Goal: Task Accomplishment & Management: Manage account settings

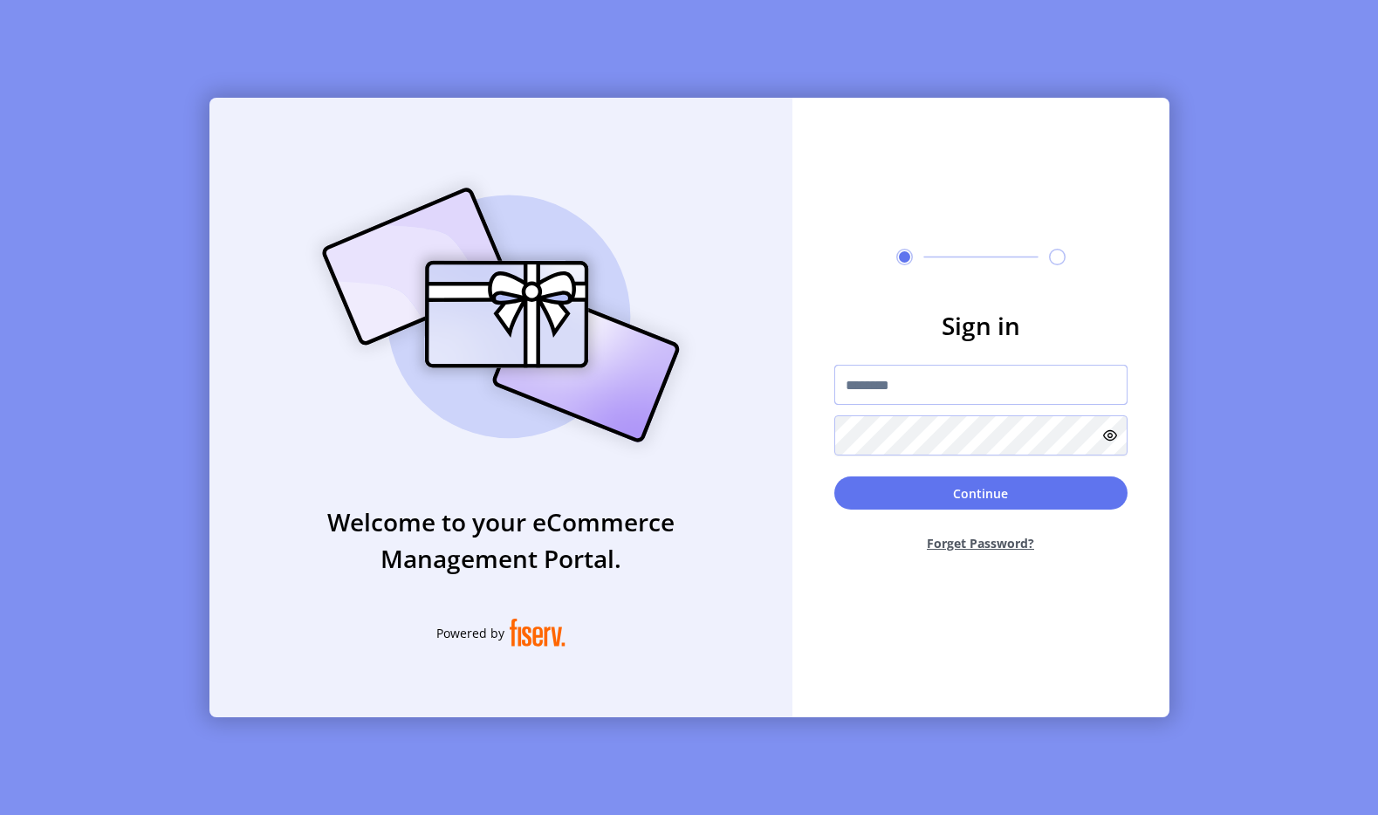
click at [929, 382] on input "text" at bounding box center [980, 385] width 293 height 40
type input "**********"
click at [929, 473] on form "**********" at bounding box center [981, 436] width 377 height 259
click at [928, 484] on button "Continue" at bounding box center [980, 493] width 293 height 33
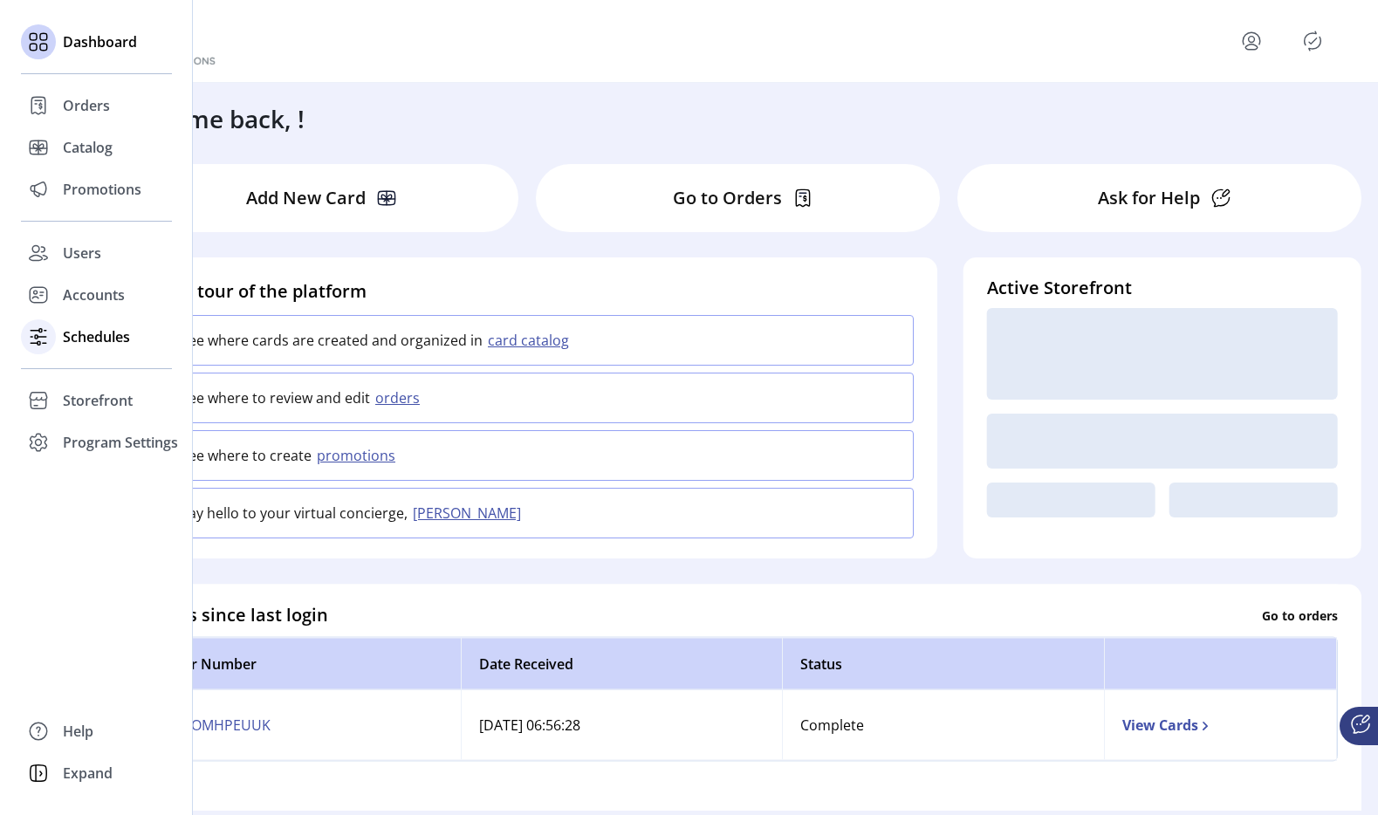
click at [71, 329] on span "Schedules" at bounding box center [96, 336] width 67 height 21
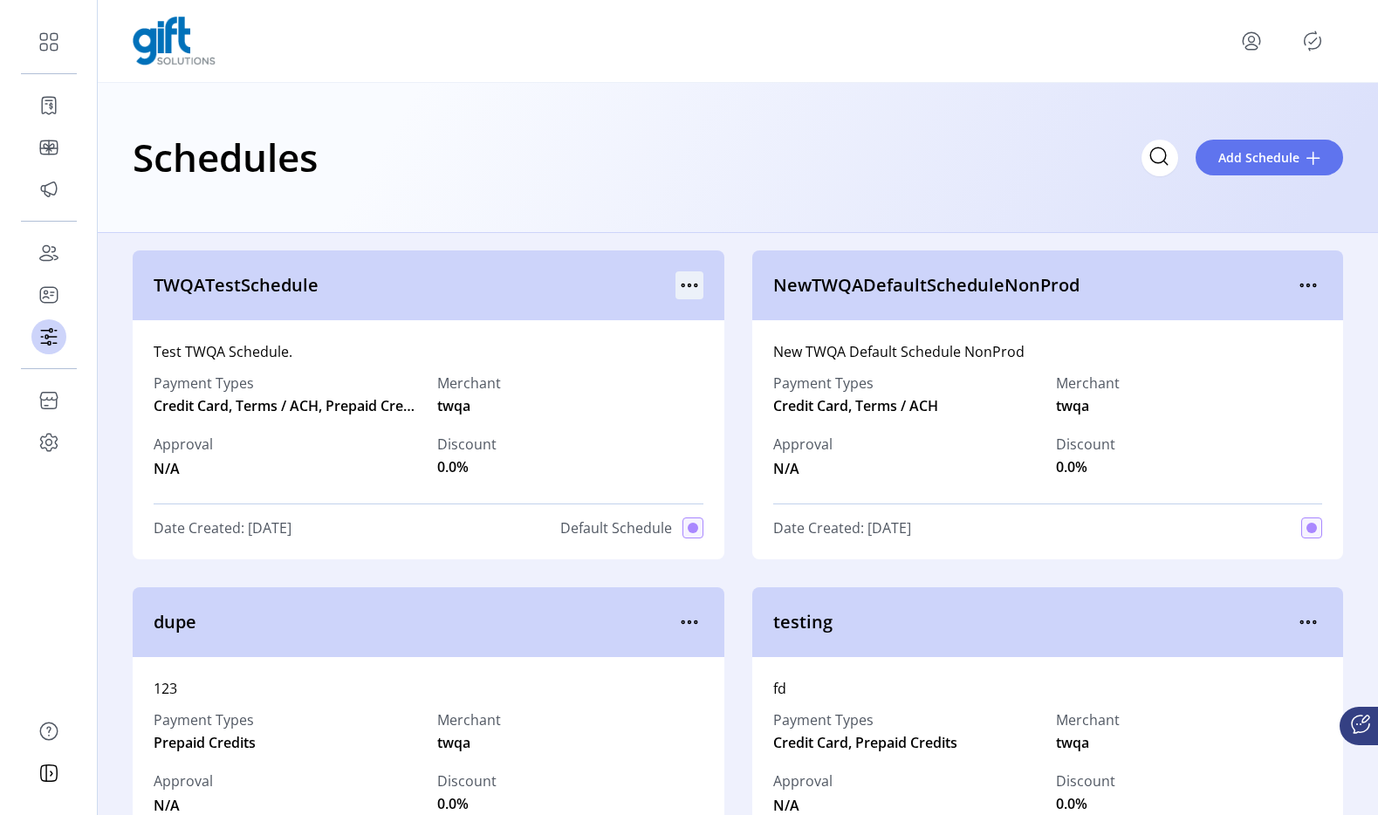
click at [694, 290] on icon "menu" at bounding box center [690, 285] width 28 height 28
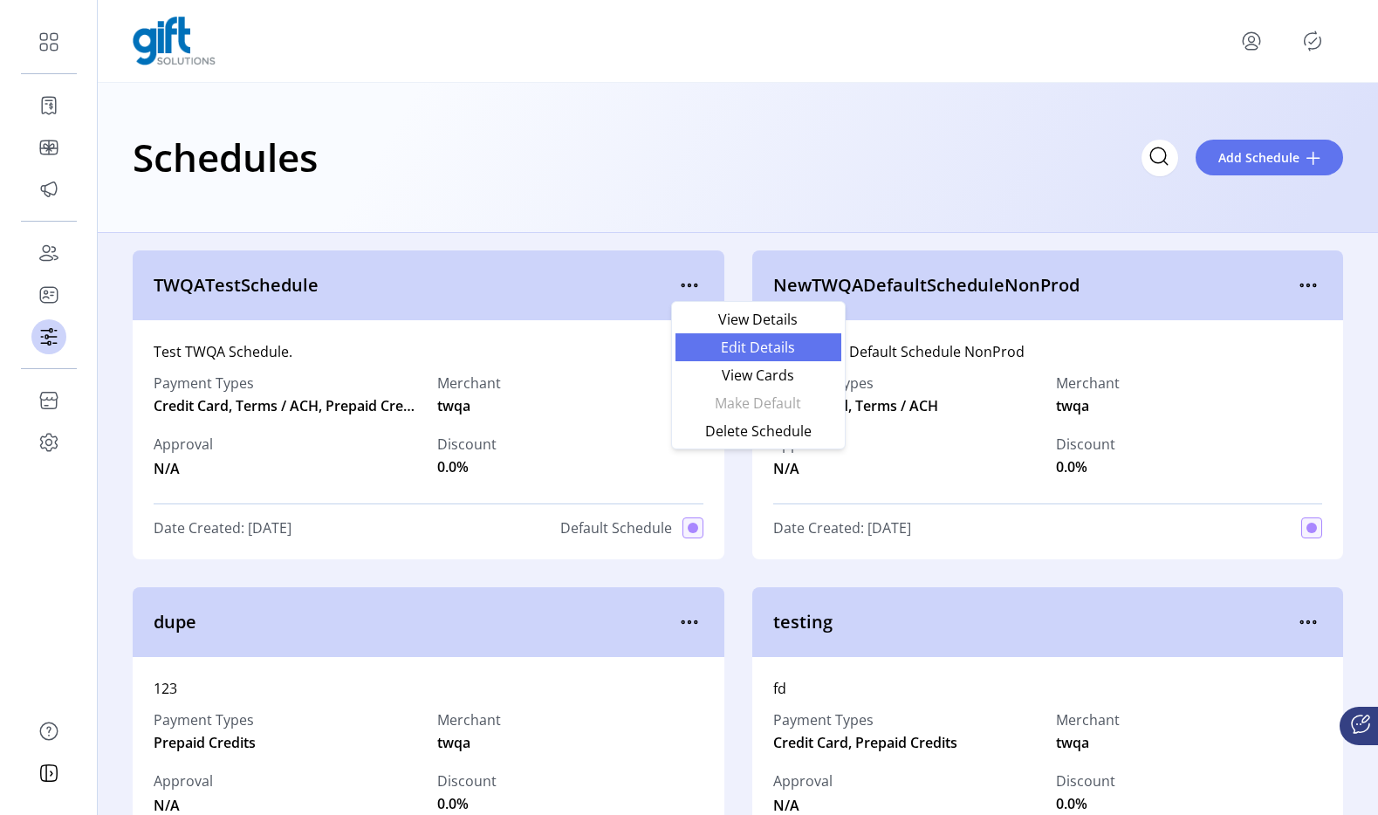
click at [720, 348] on span "Edit Details" at bounding box center [758, 347] width 145 height 14
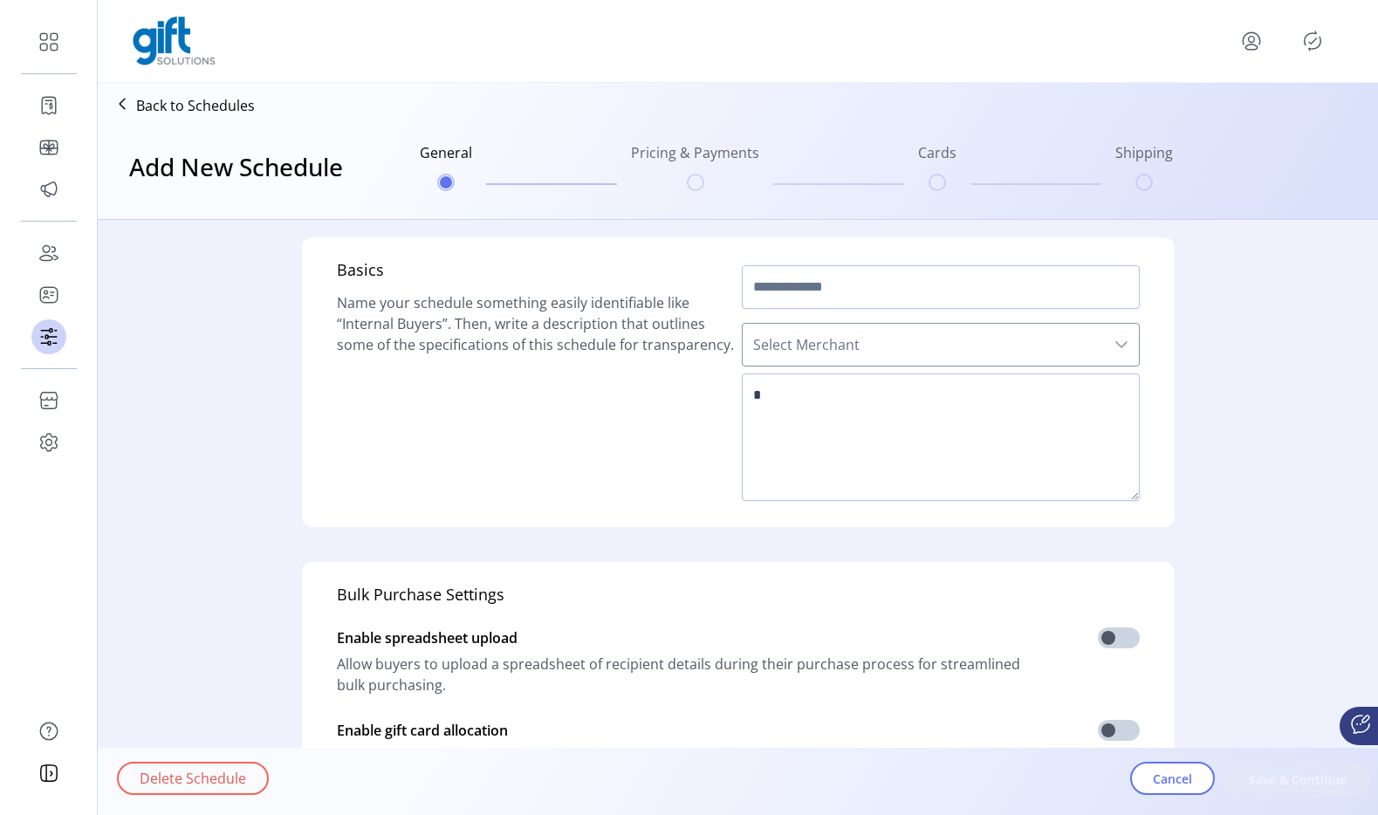
type input "**********"
type textarea "**********"
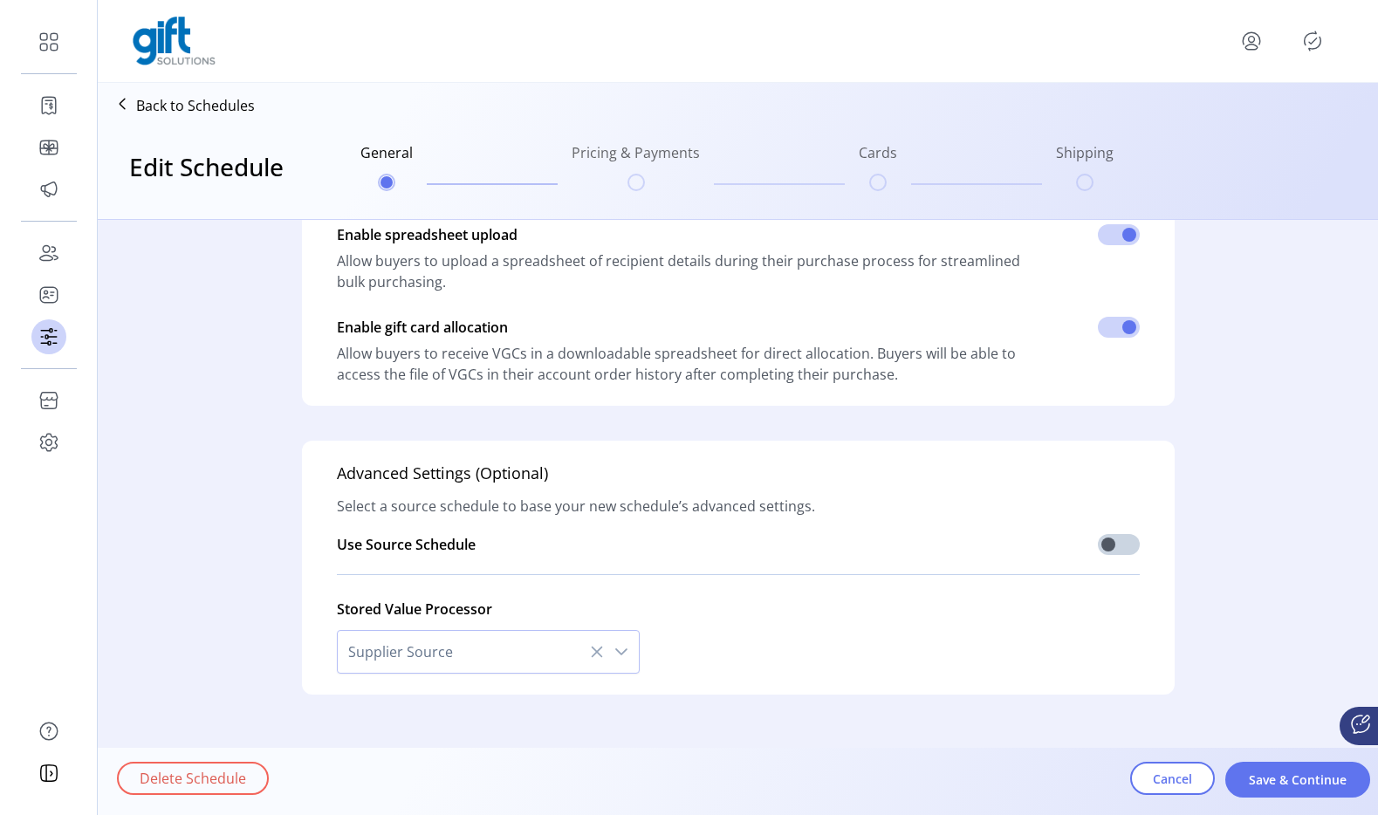
scroll to position [429, 0]
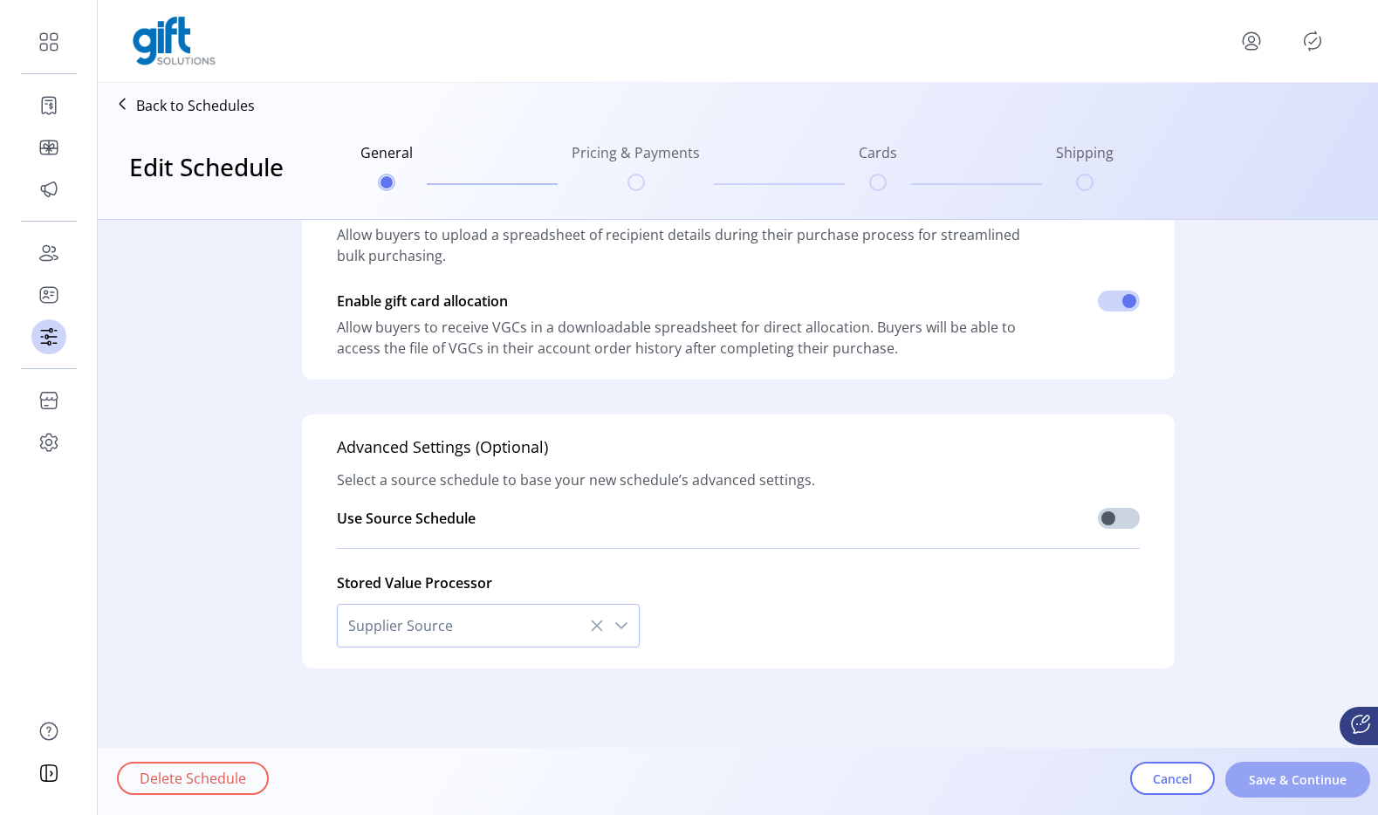
click at [1298, 780] on span "Save & Continue" at bounding box center [1298, 780] width 100 height 18
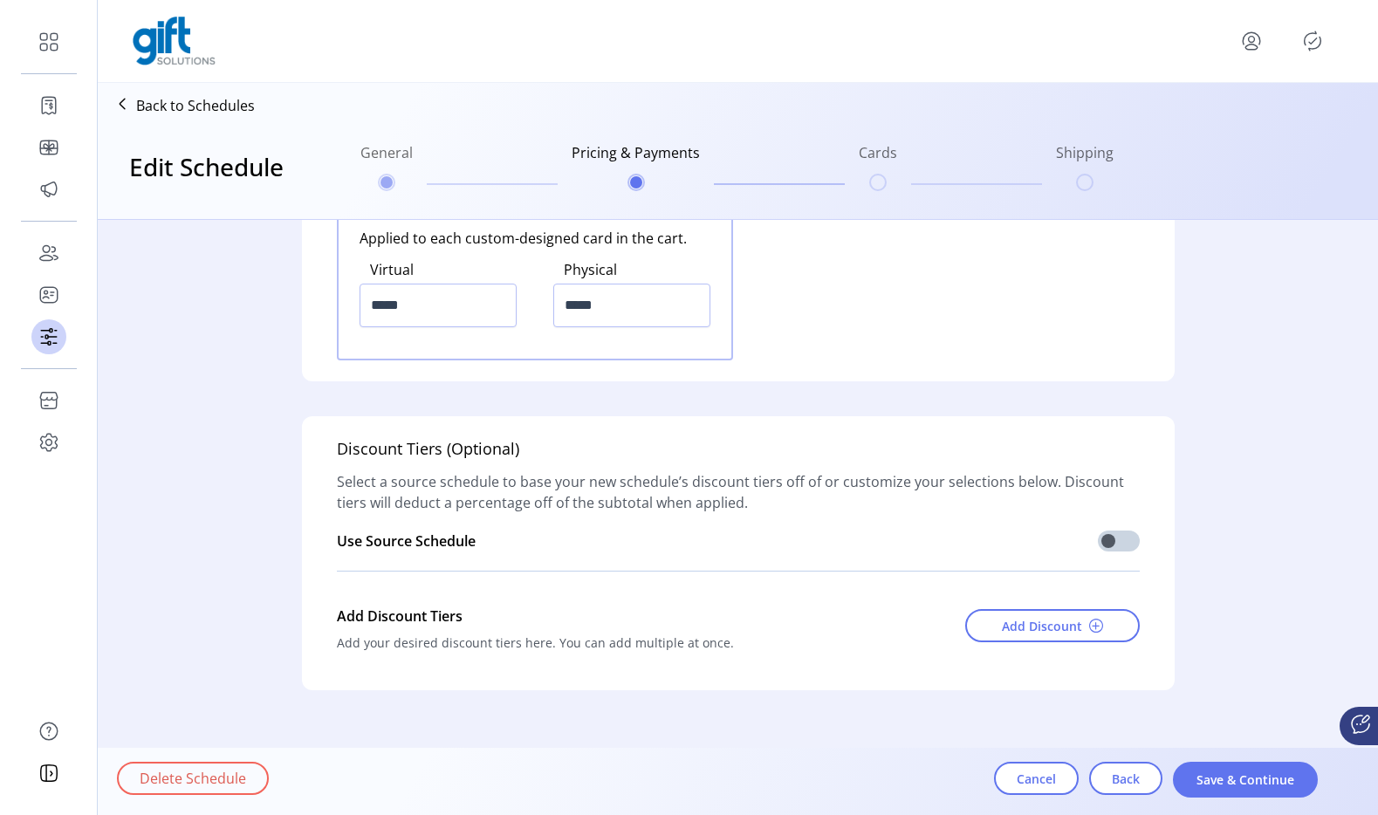
scroll to position [2449, 0]
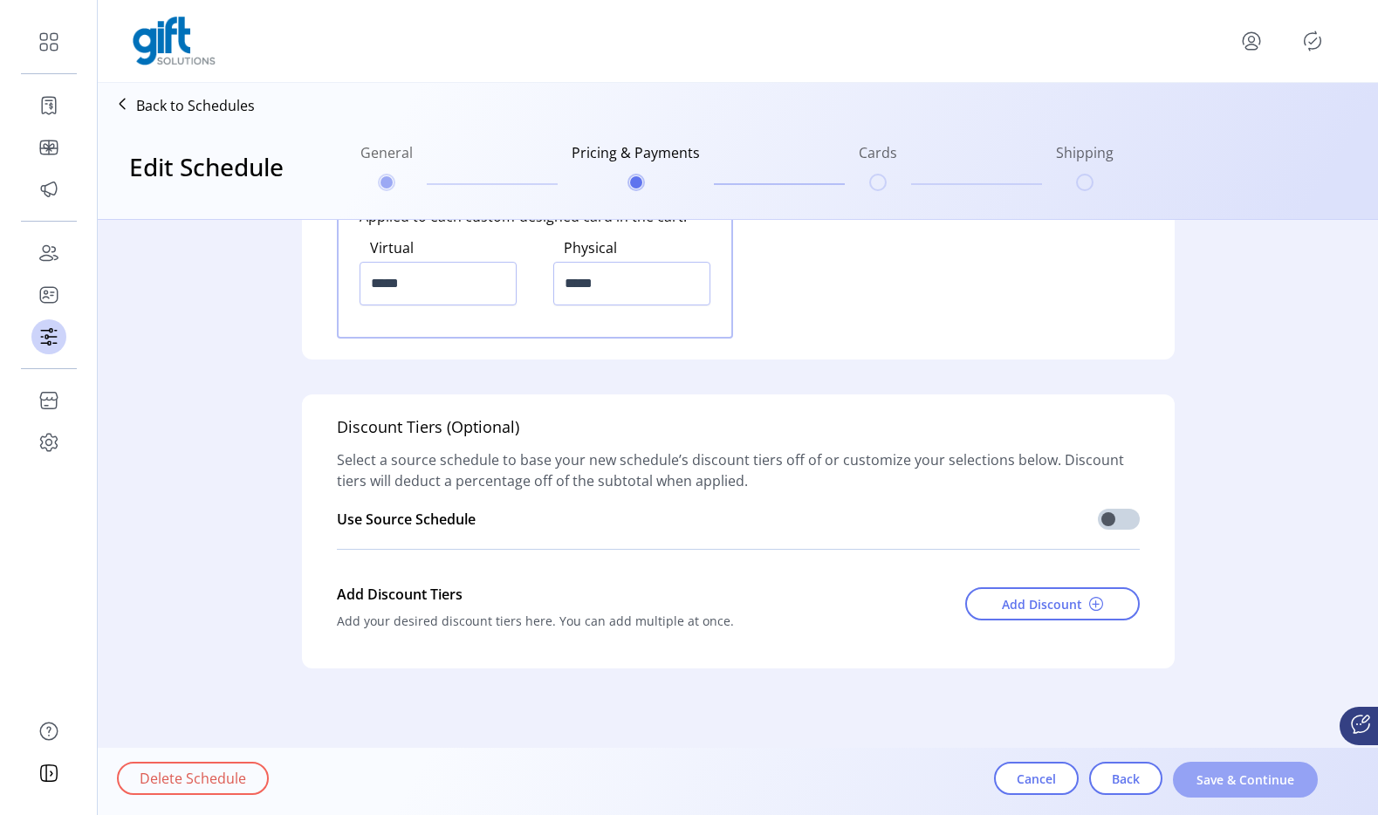
click at [1247, 788] on span "Save & Continue" at bounding box center [1246, 780] width 100 height 18
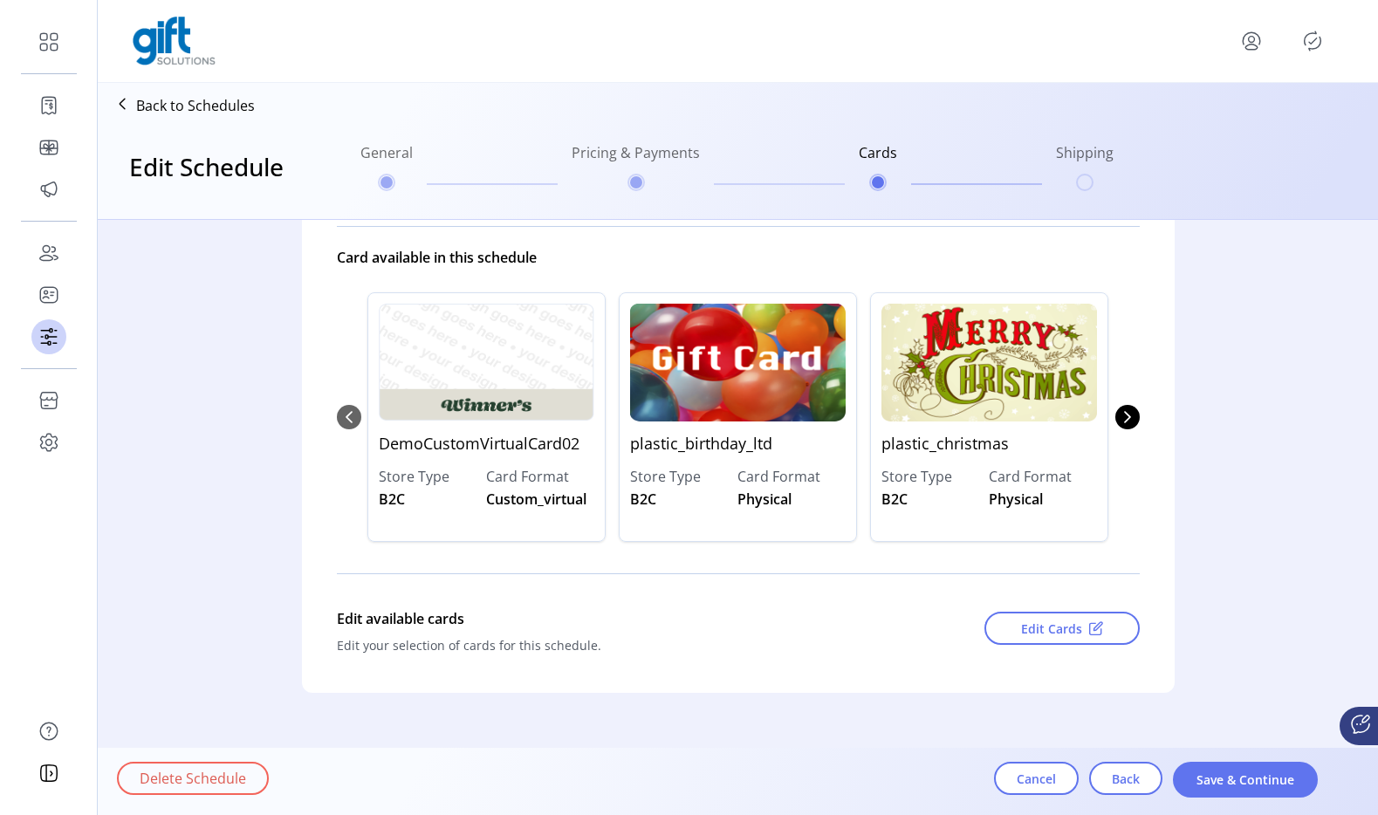
scroll to position [246, 0]
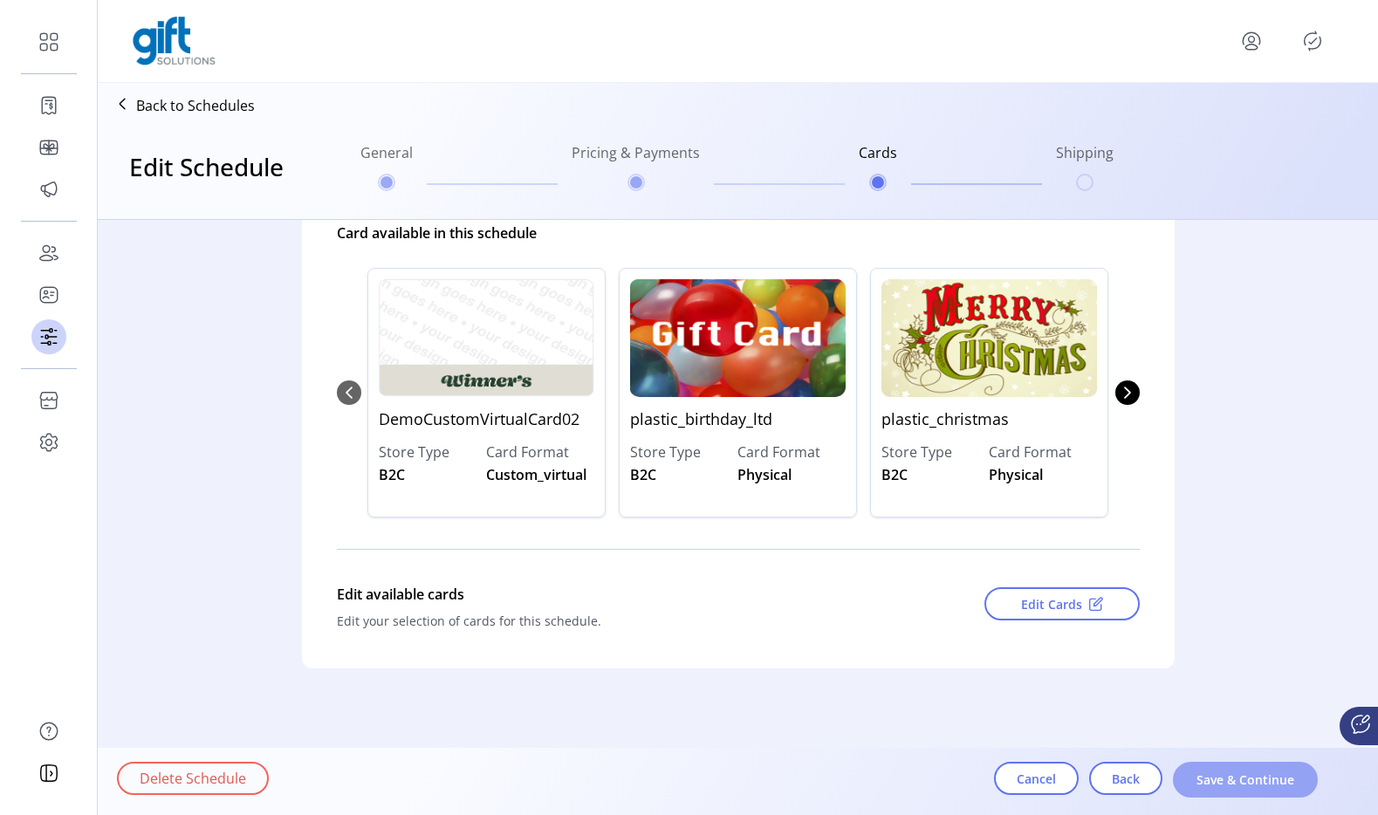
click at [1266, 782] on span "Save & Continue" at bounding box center [1246, 780] width 100 height 18
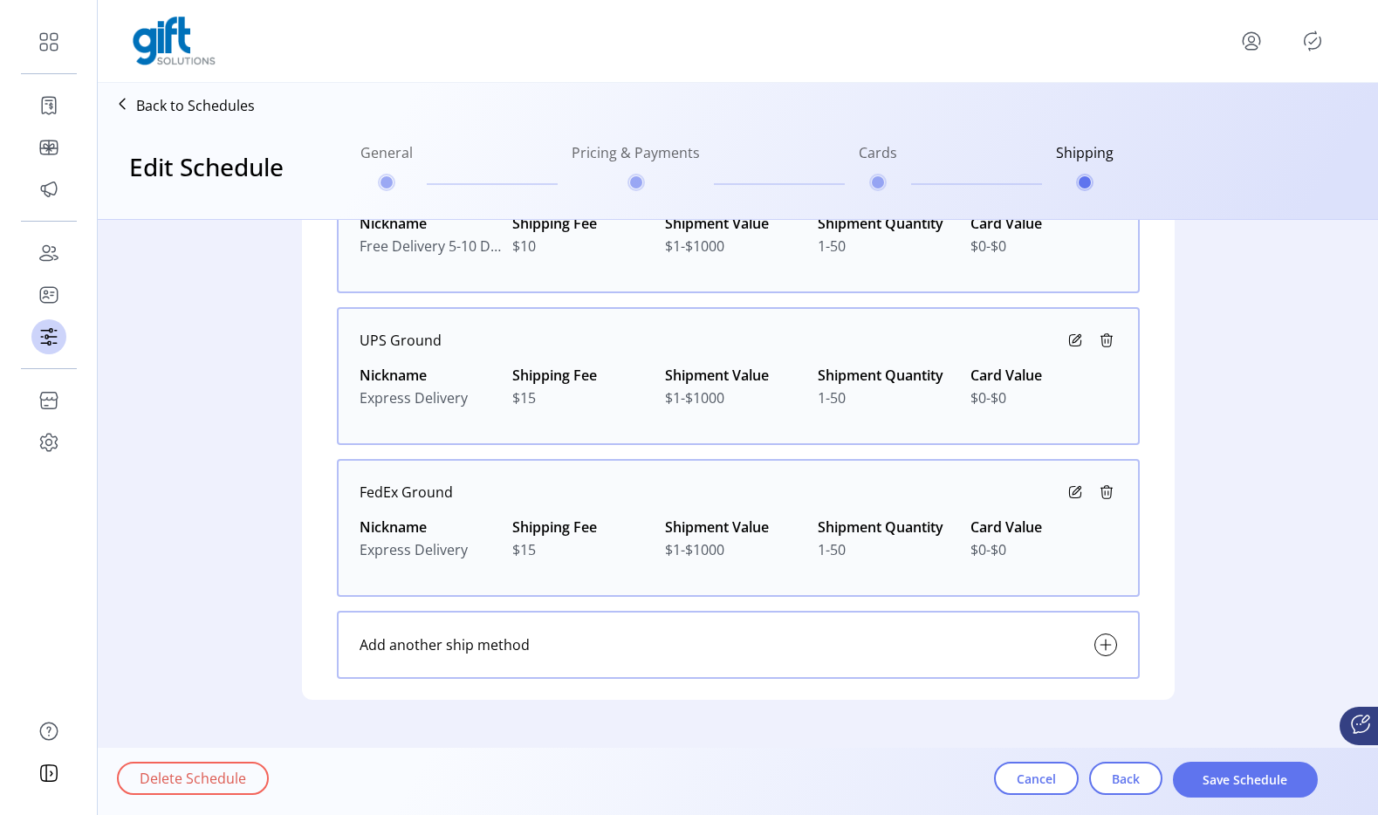
scroll to position [326, 0]
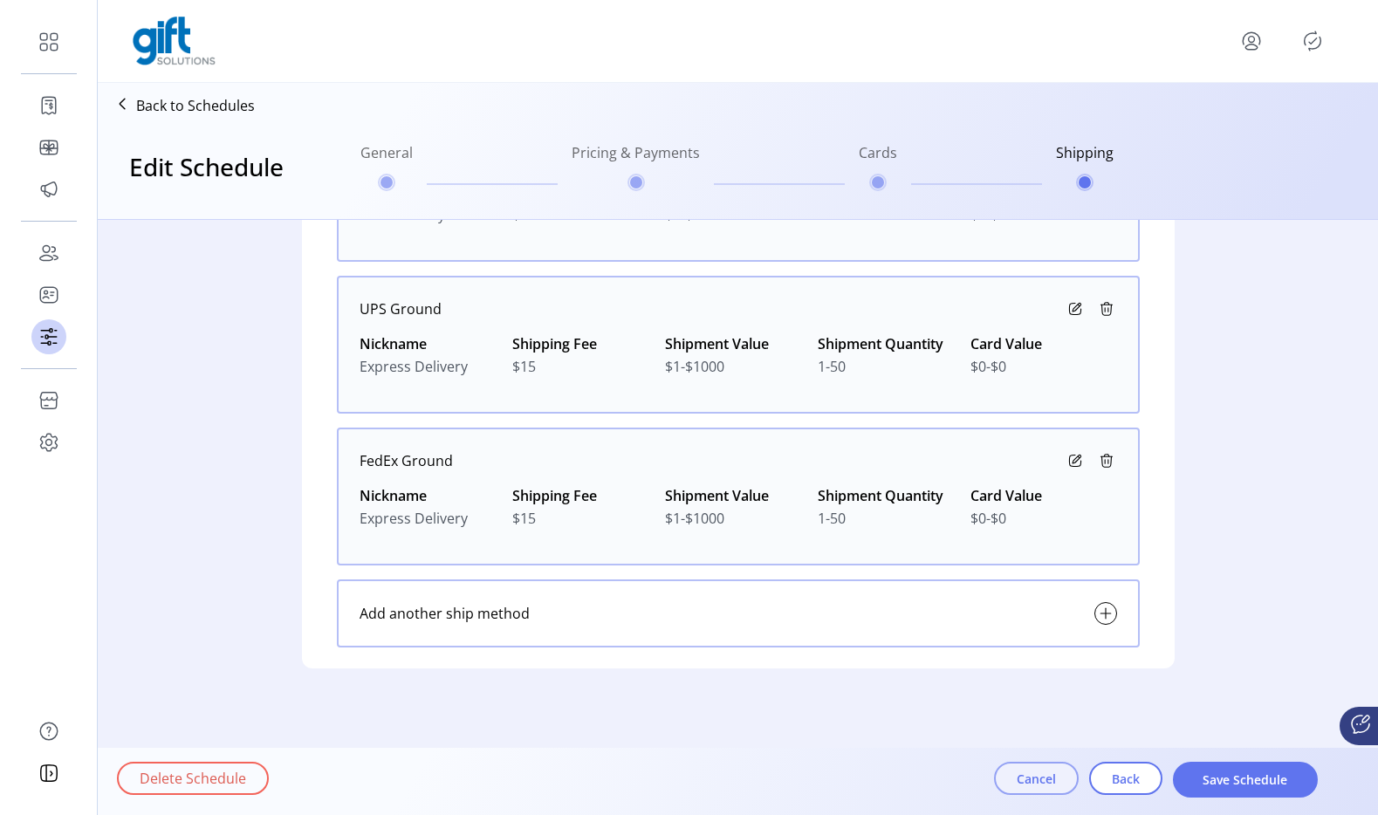
click at [1040, 779] on span "Cancel" at bounding box center [1036, 779] width 39 height 18
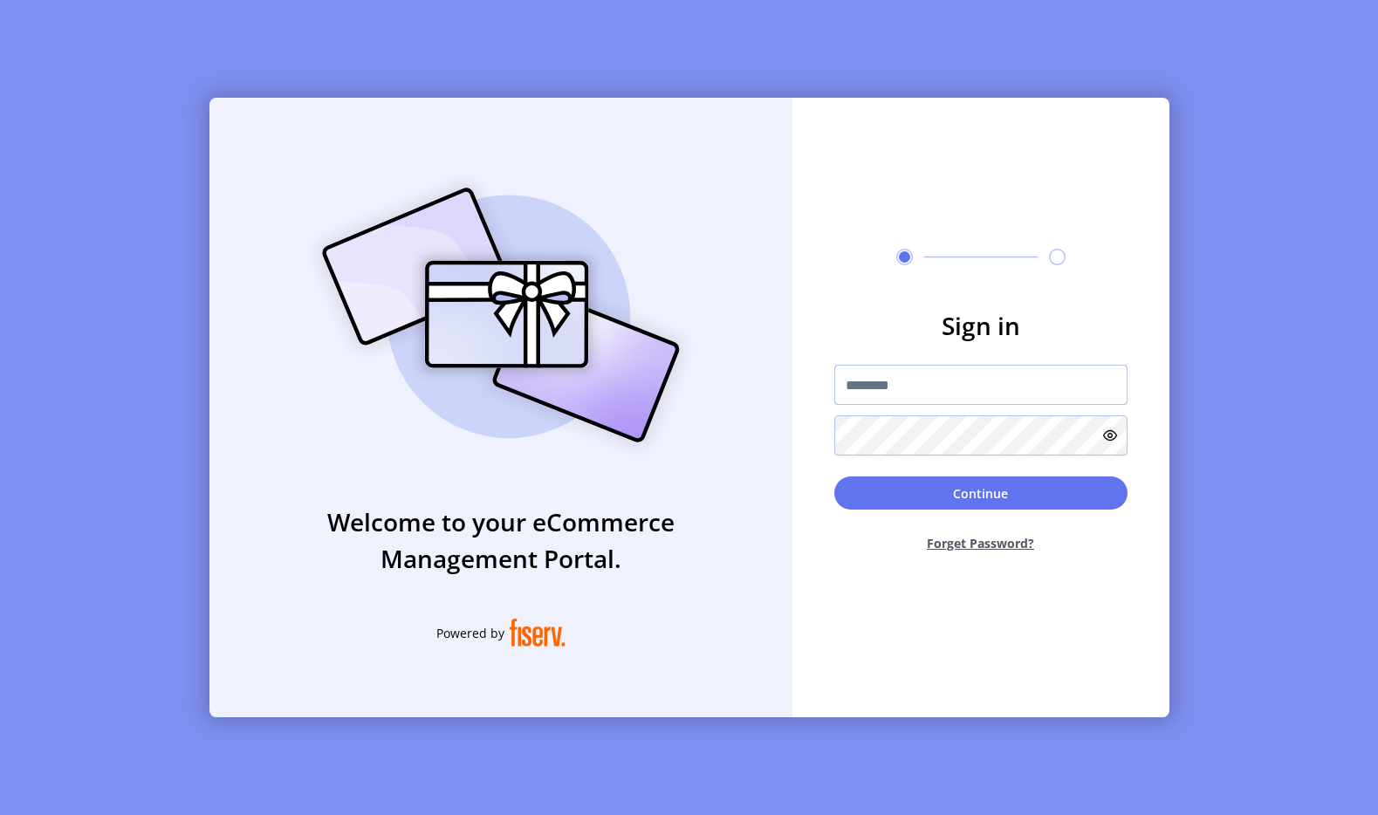
click at [898, 385] on input "text" at bounding box center [980, 385] width 293 height 40
type input "**********"
click at [957, 504] on button "Continue" at bounding box center [980, 493] width 293 height 33
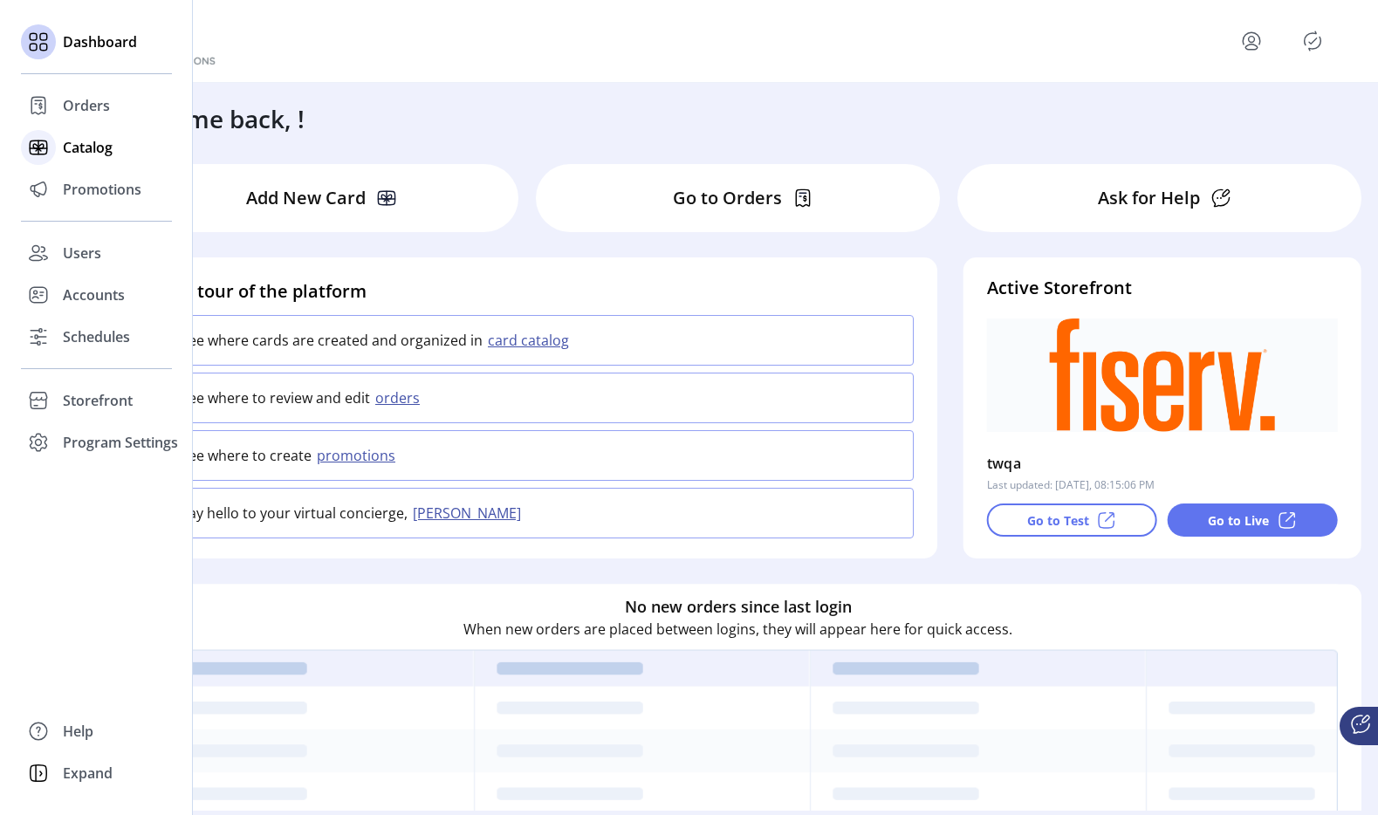
click at [81, 148] on span "Catalog" at bounding box center [88, 147] width 50 height 21
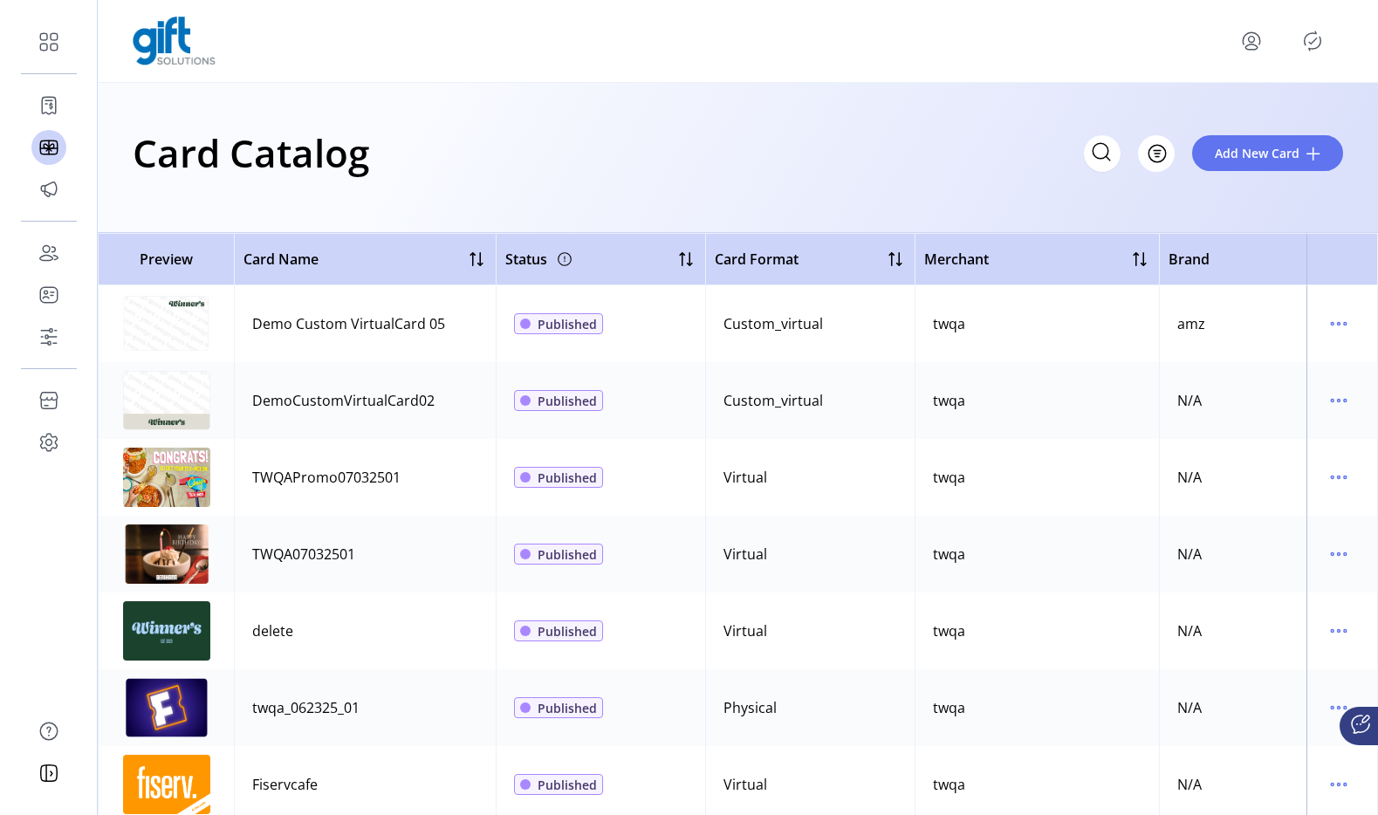
click at [384, 495] on td "TWQAPromo07032501" at bounding box center [365, 477] width 262 height 77
click at [1333, 477] on icon "menu" at bounding box center [1339, 478] width 28 height 28
click at [1260, 539] on span "Edit Details" at bounding box center [1257, 539] width 145 height 14
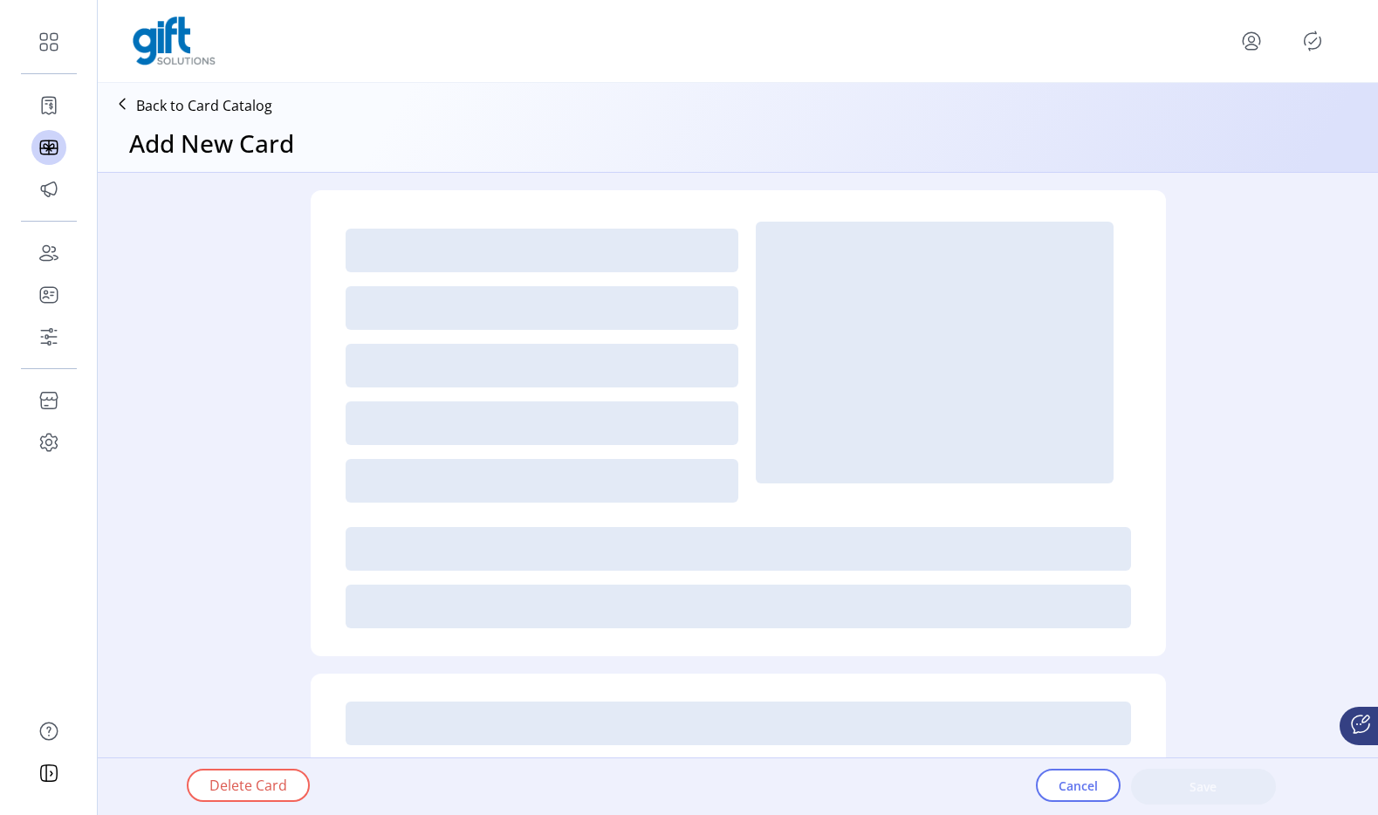
type textarea "**********"
type input "*"
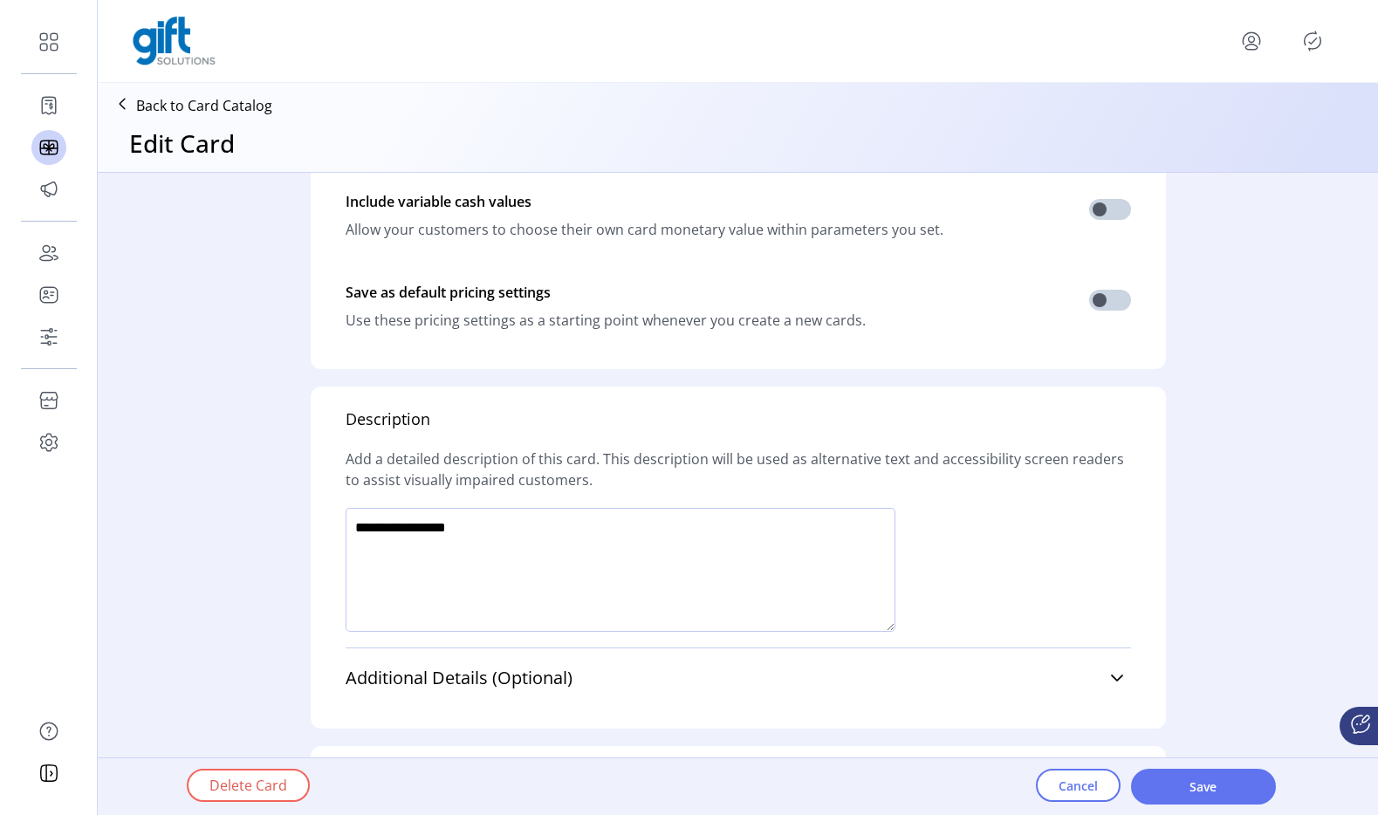
scroll to position [1044, 0]
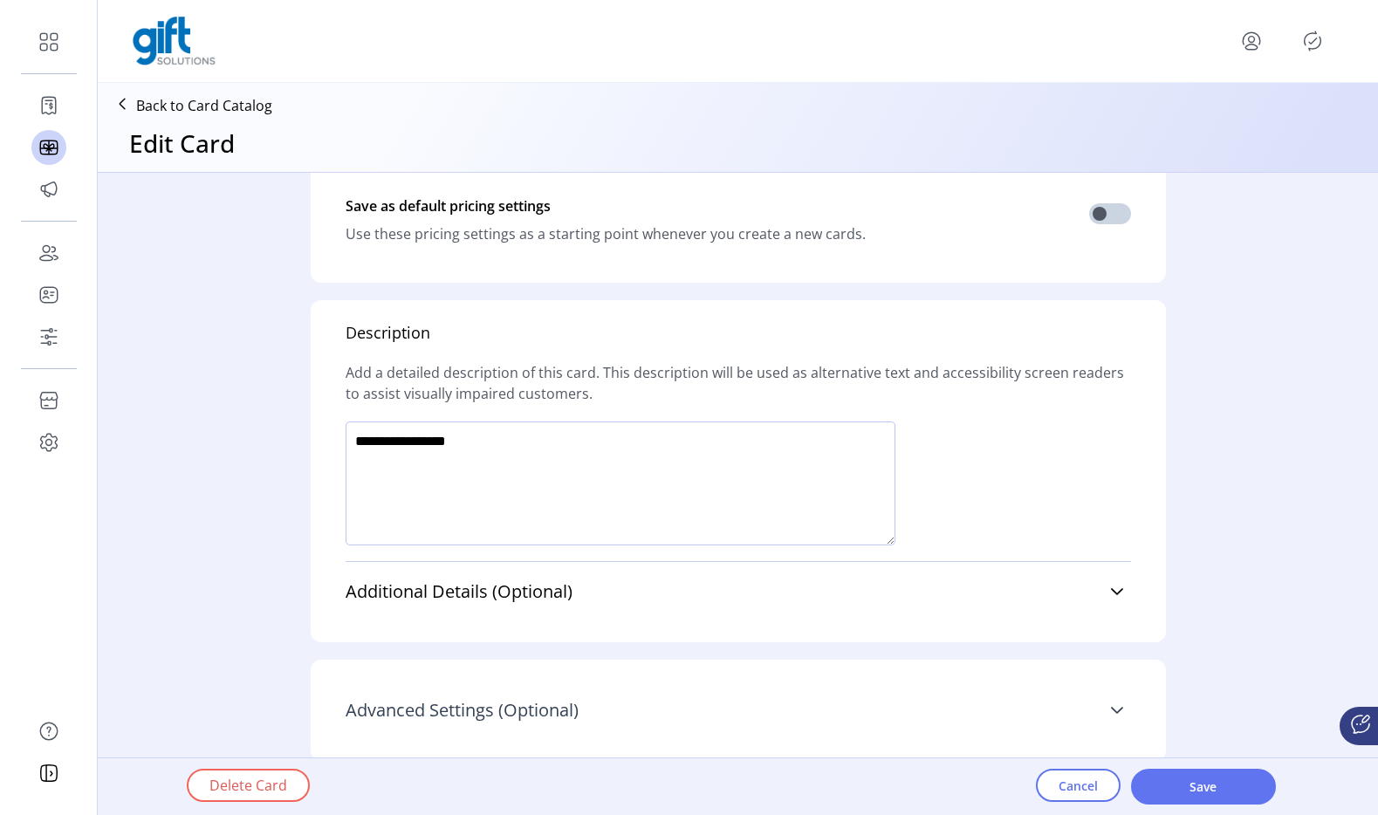
click at [1111, 711] on icon at bounding box center [1117, 710] width 12 height 7
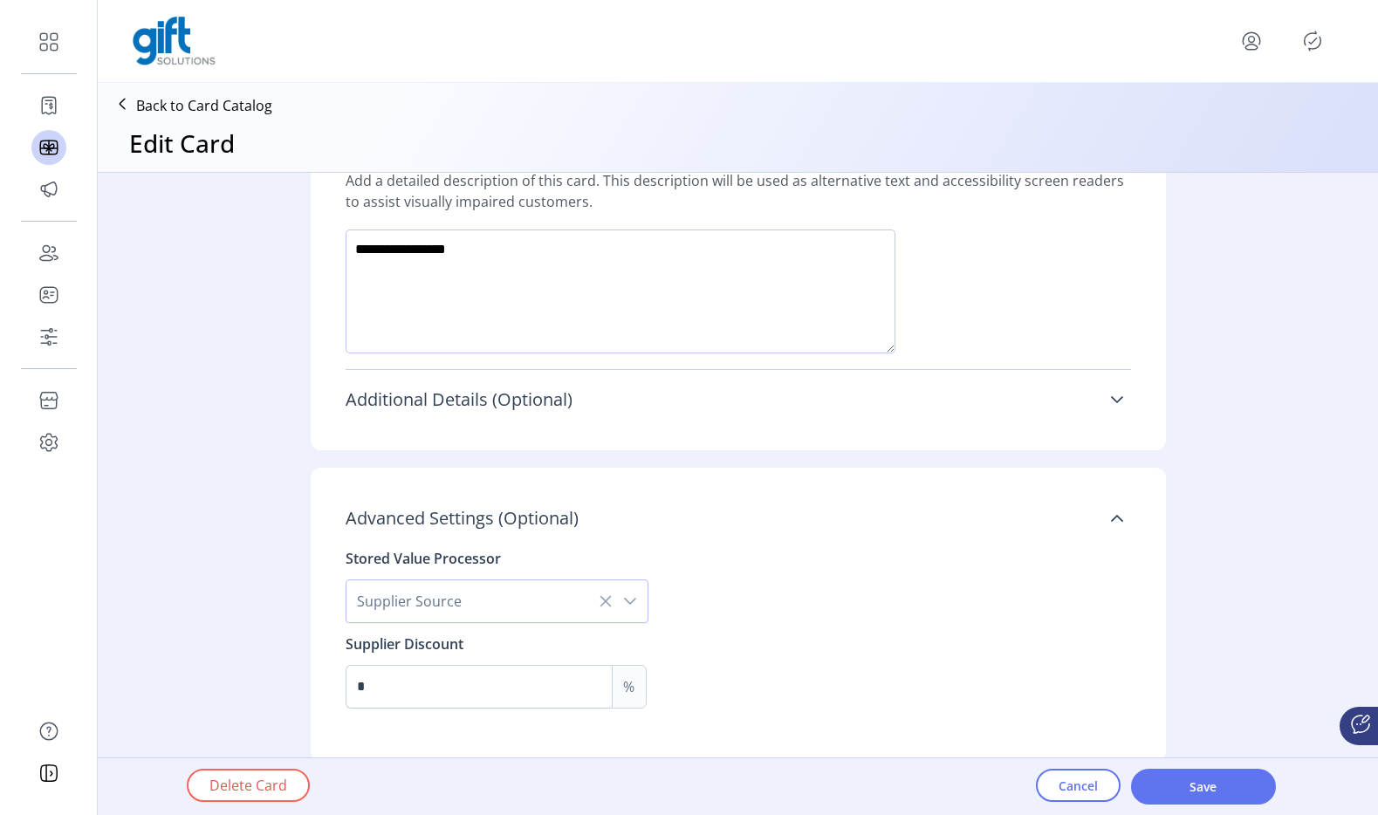
scroll to position [1232, 0]
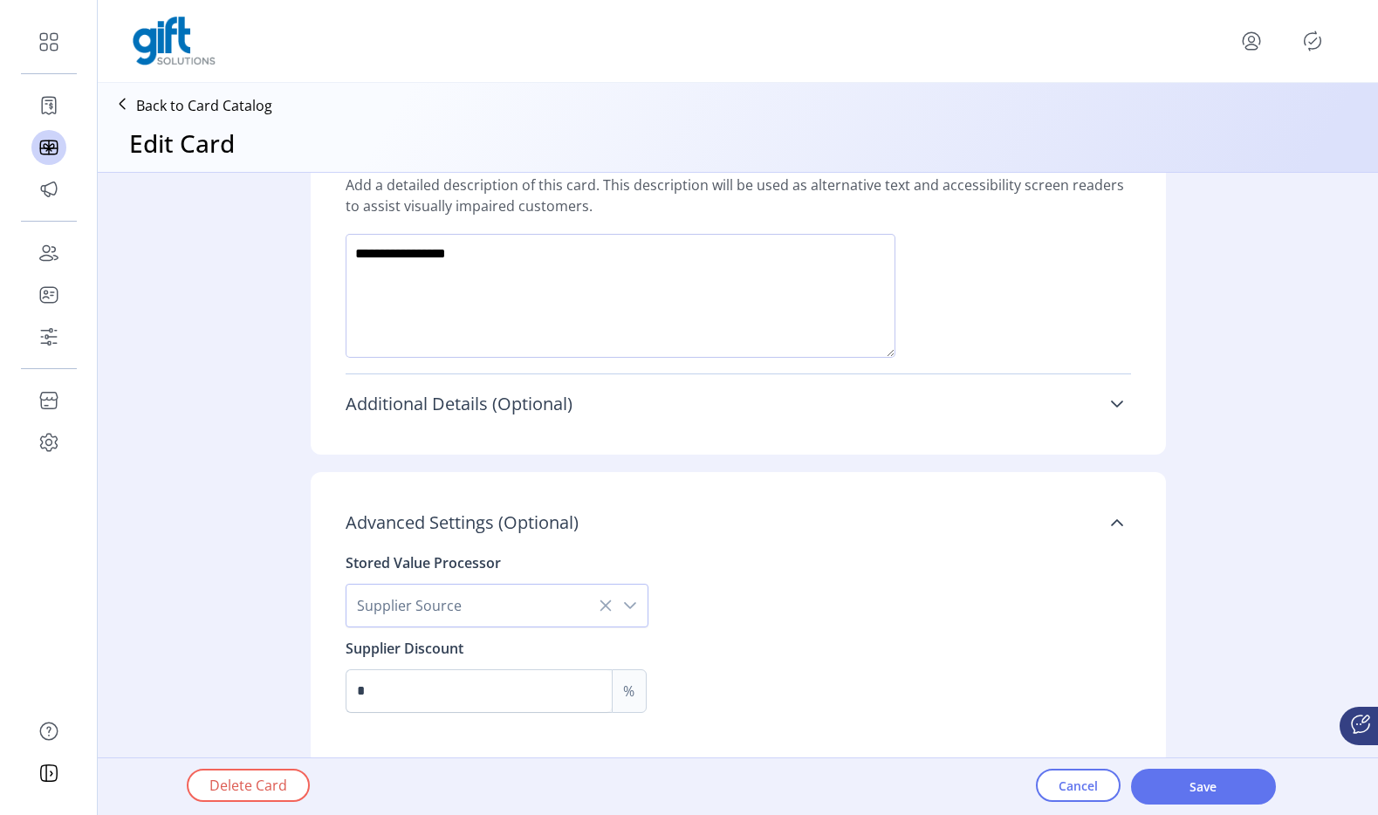
click at [1116, 404] on icon at bounding box center [1117, 404] width 12 height 7
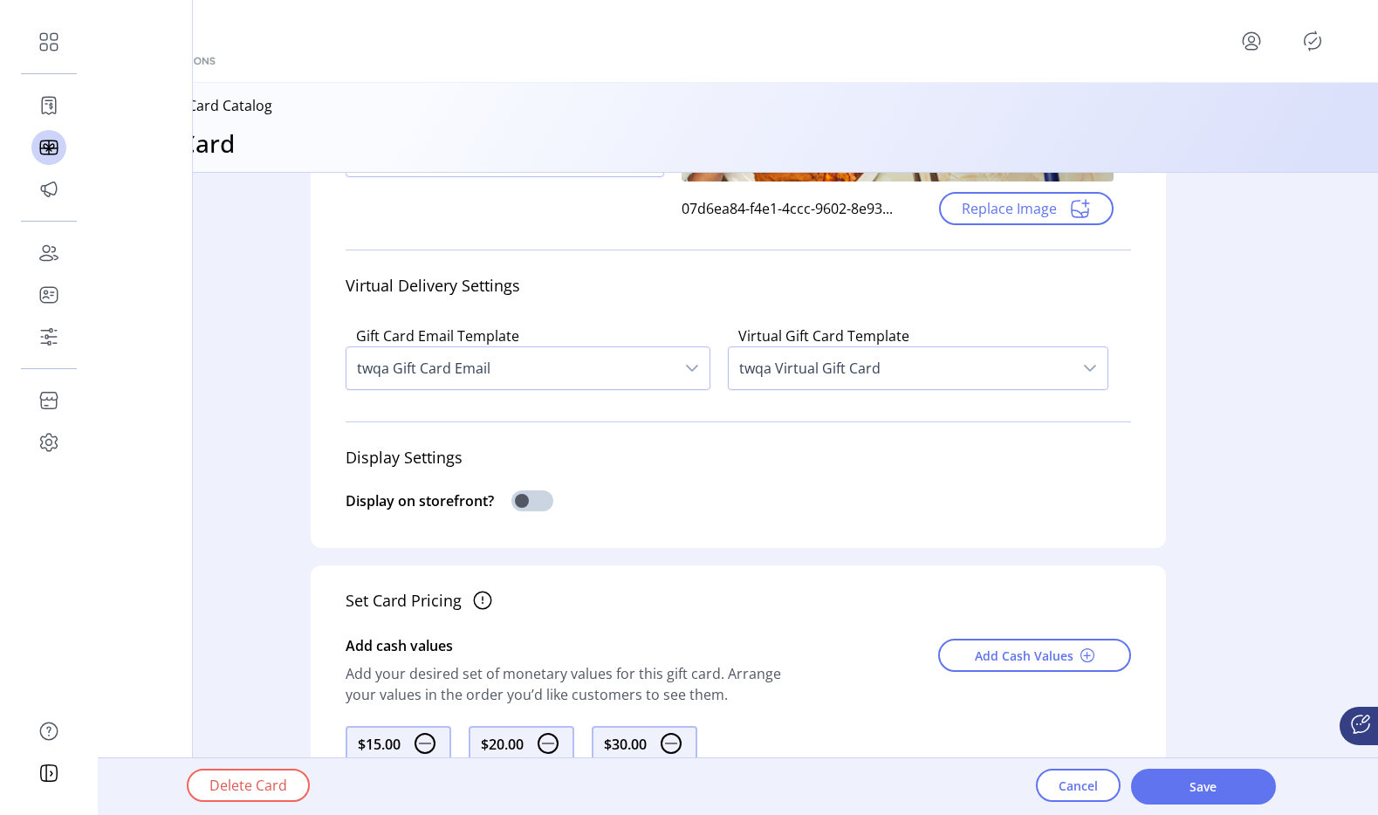
scroll to position [380, 0]
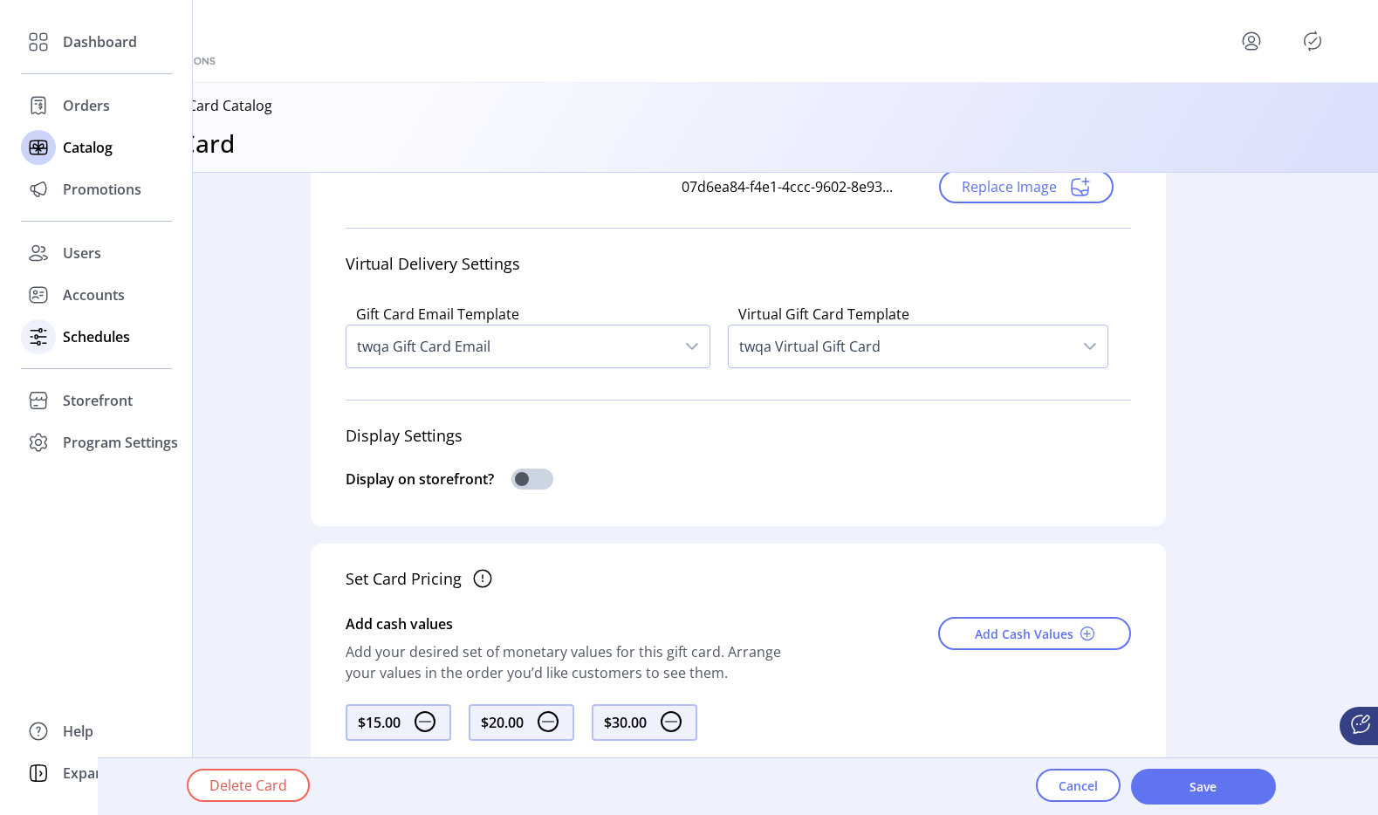
click at [77, 333] on span "Schedules" at bounding box center [96, 336] width 67 height 21
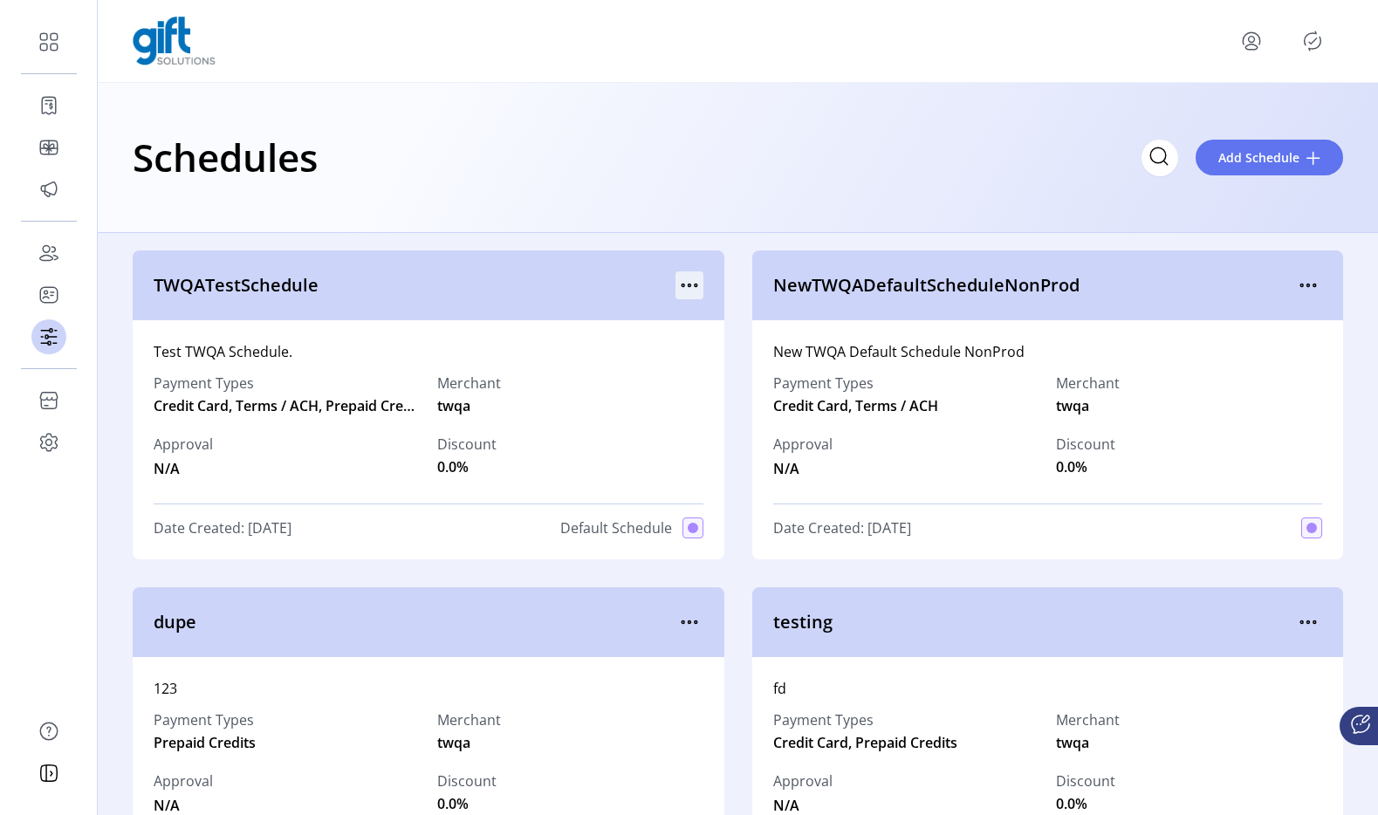
click at [684, 289] on icon "menu" at bounding box center [690, 285] width 28 height 28
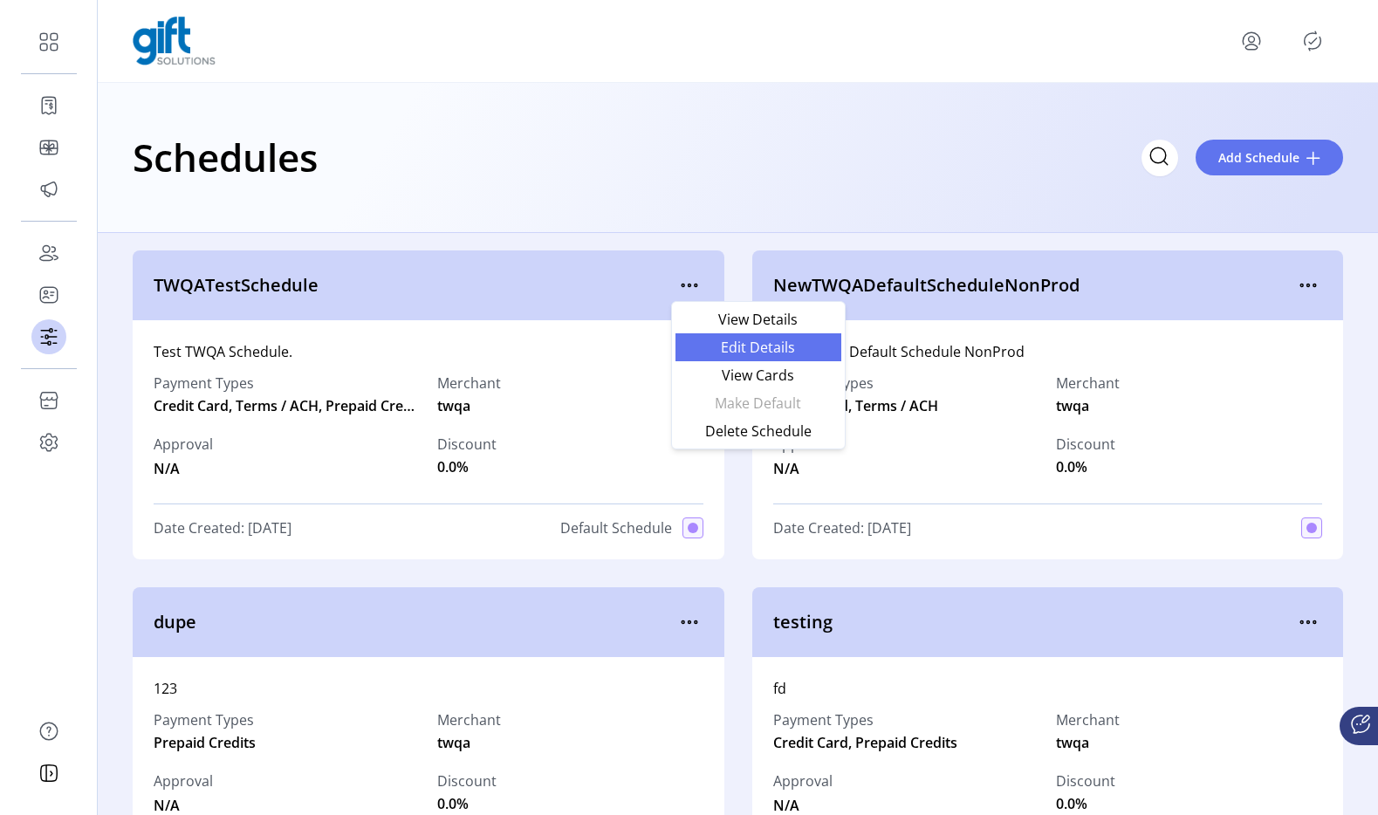
click at [751, 349] on span "Edit Details" at bounding box center [758, 347] width 145 height 14
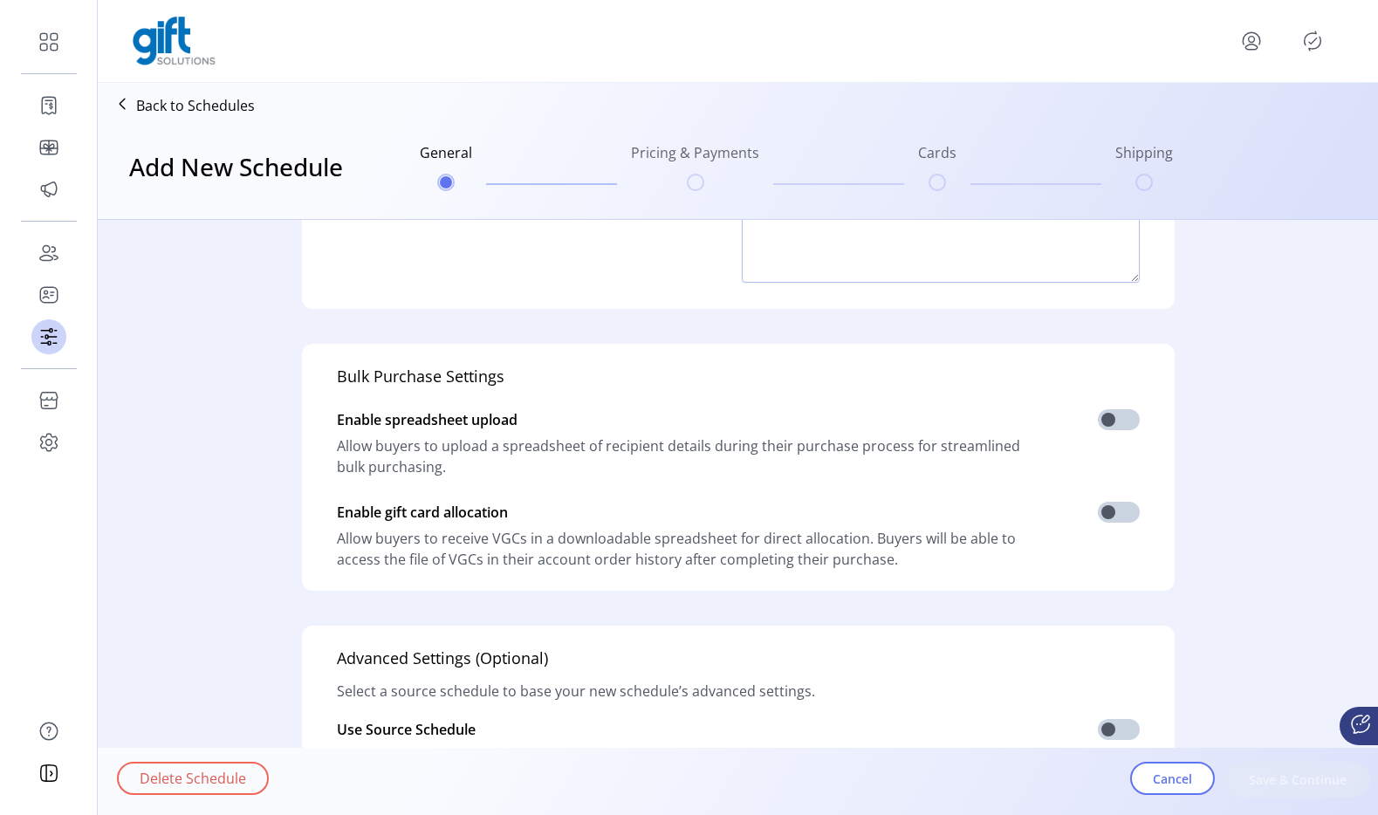
type input "**********"
type textarea "**********"
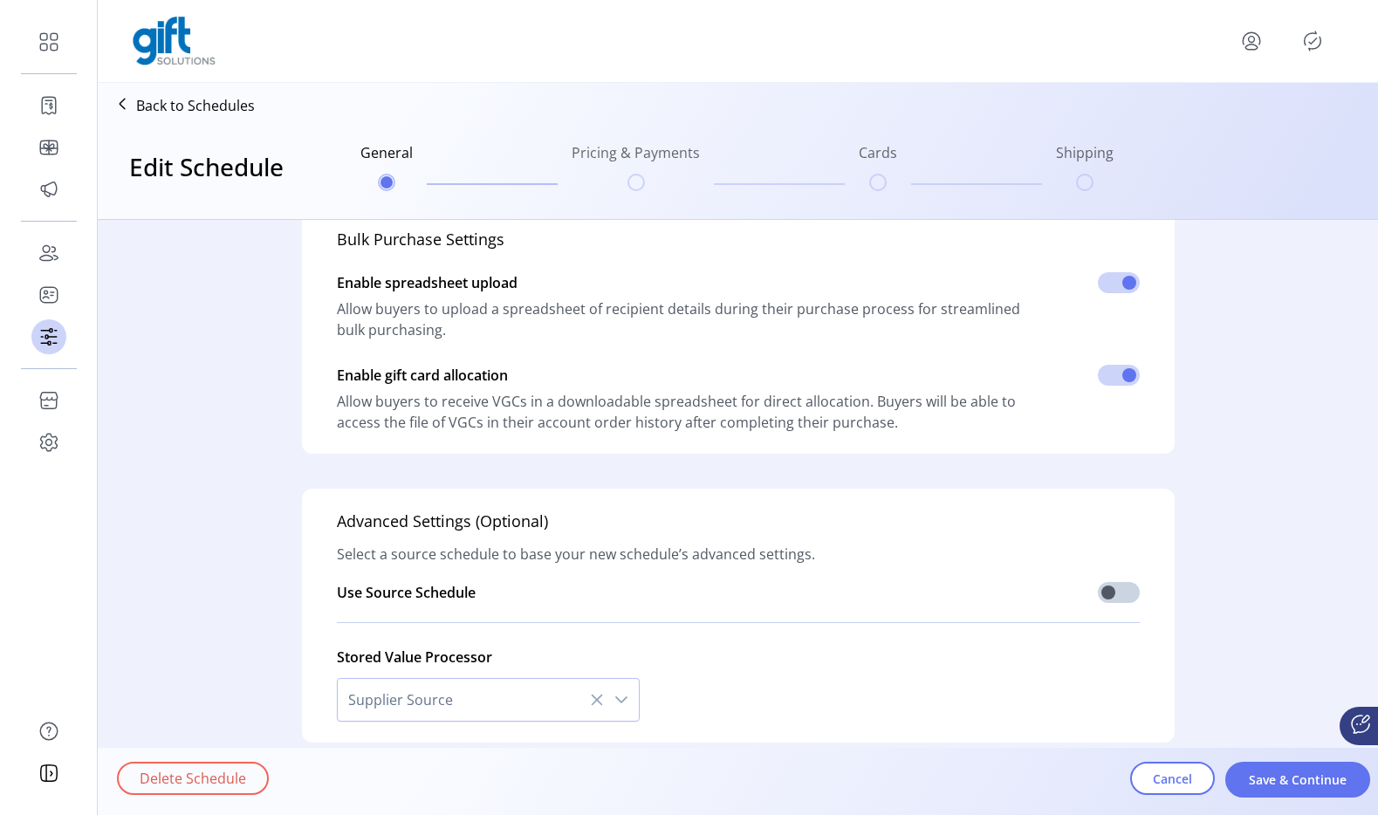
scroll to position [429, 0]
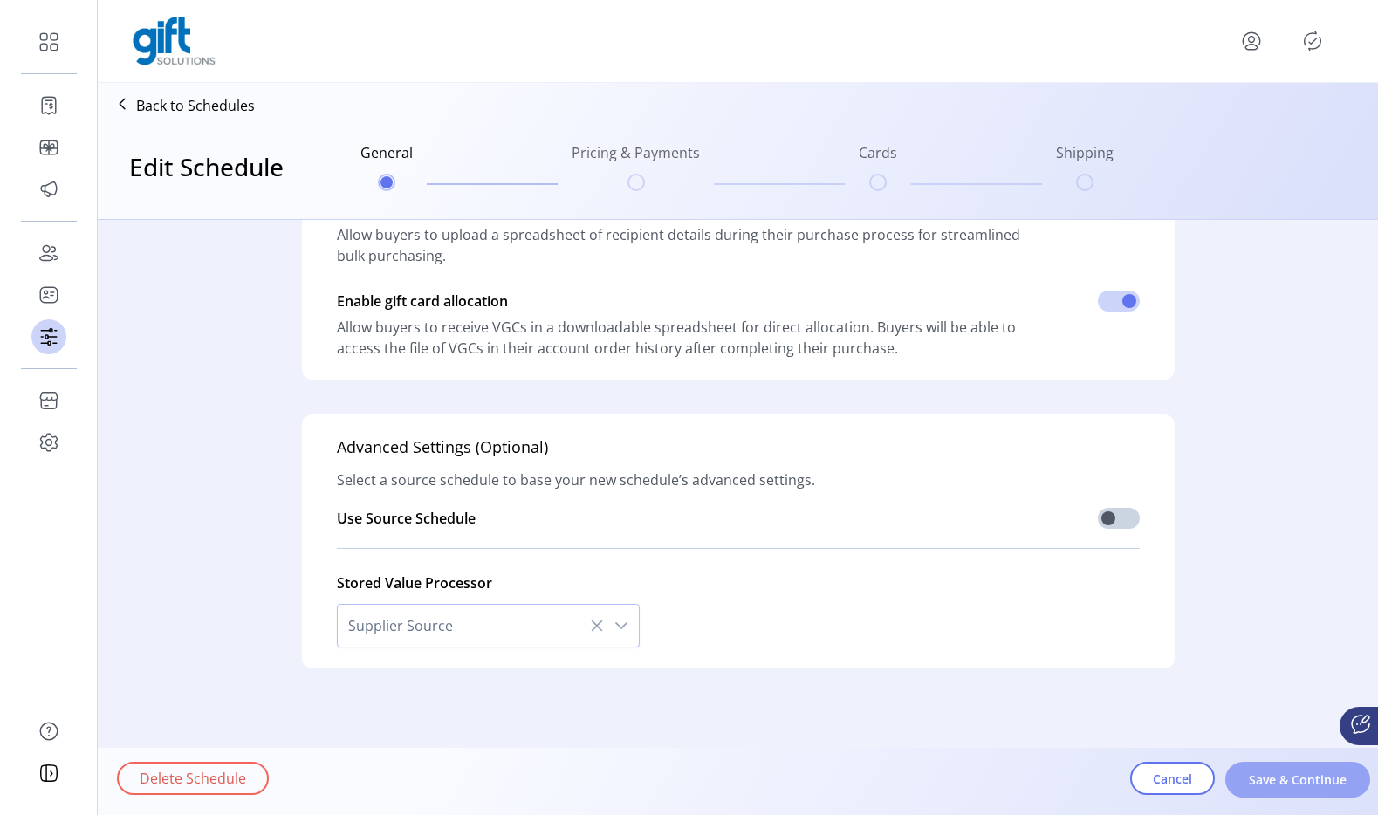
click at [1307, 776] on span "Save & Continue" at bounding box center [1298, 780] width 100 height 18
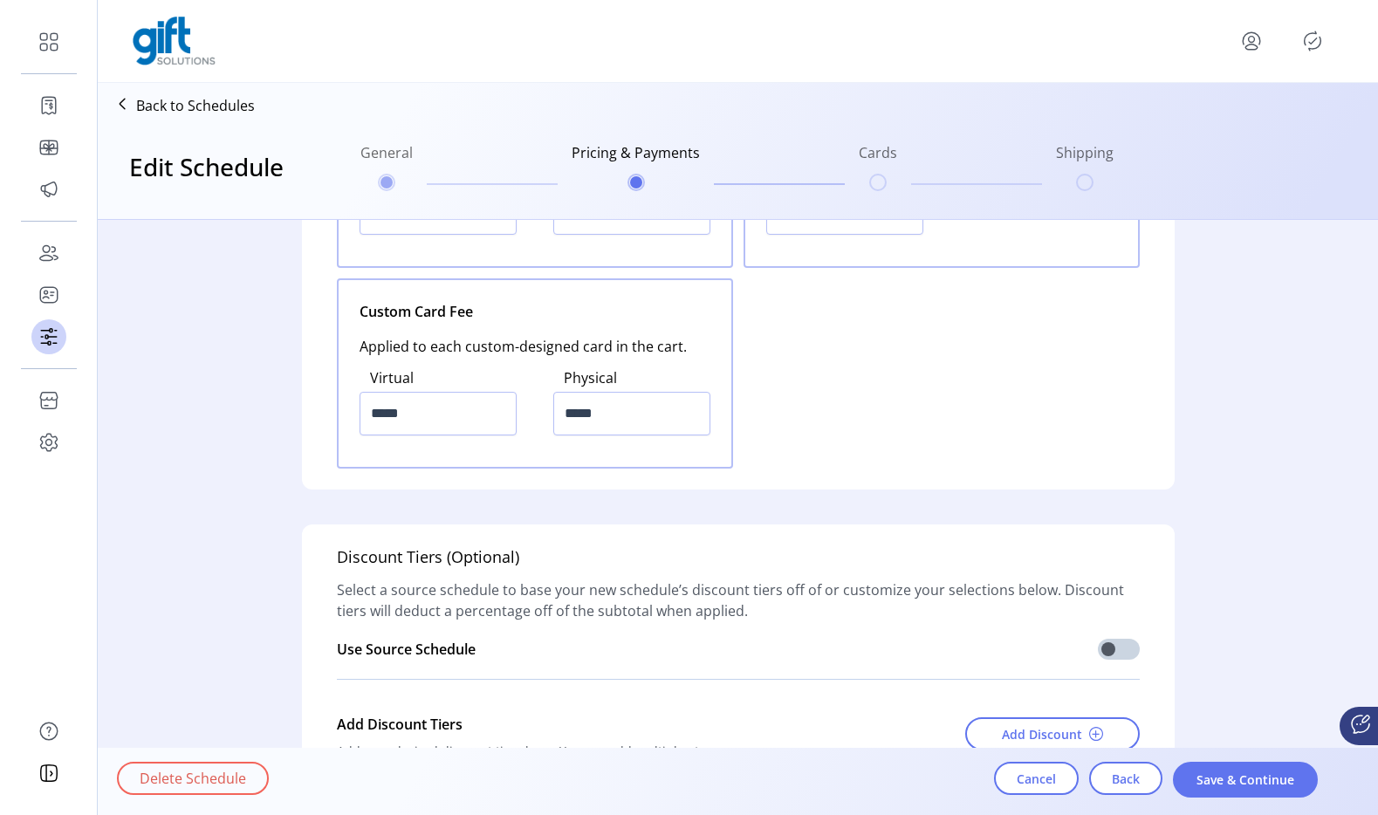
scroll to position [2449, 0]
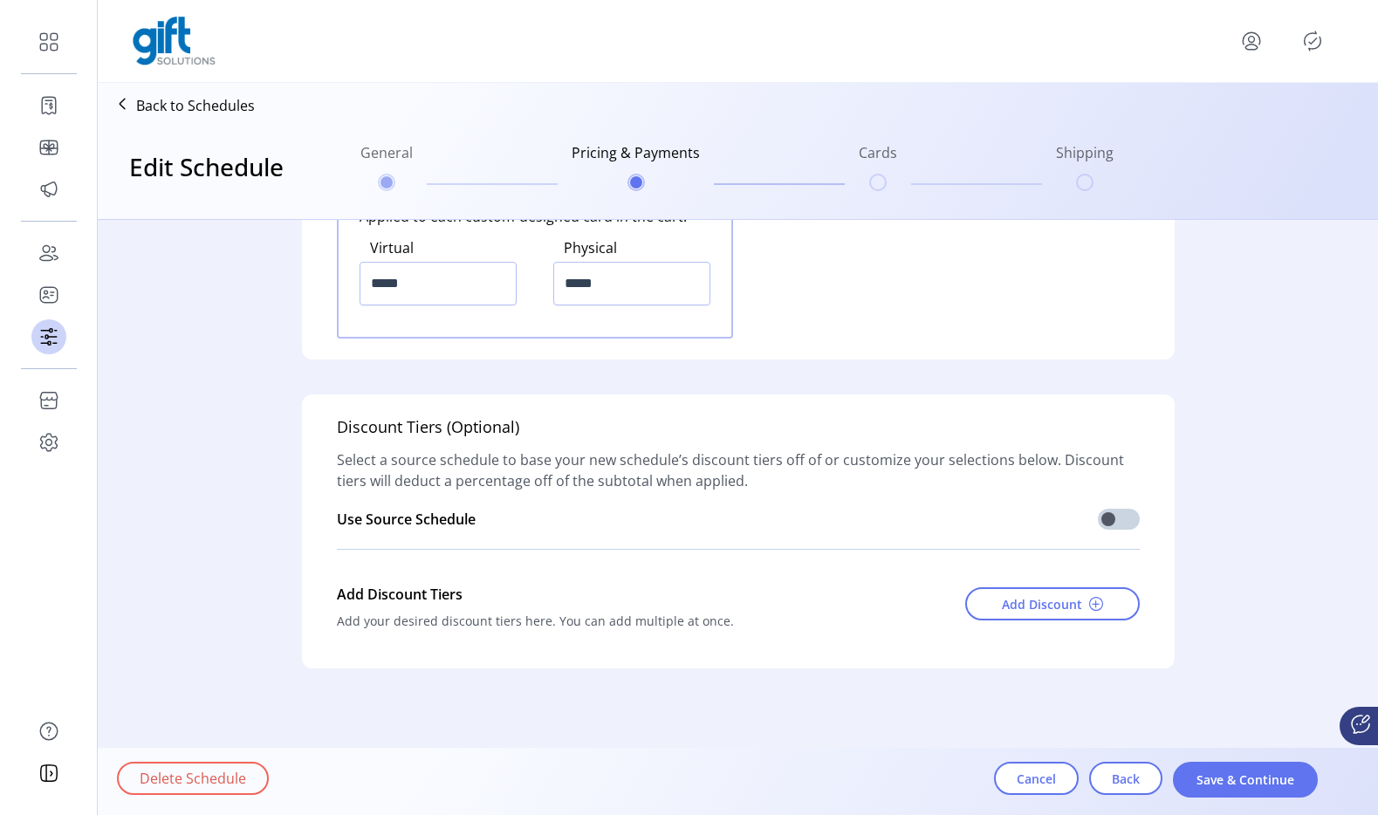
click at [1225, 784] on span "Save & Continue" at bounding box center [1246, 780] width 100 height 18
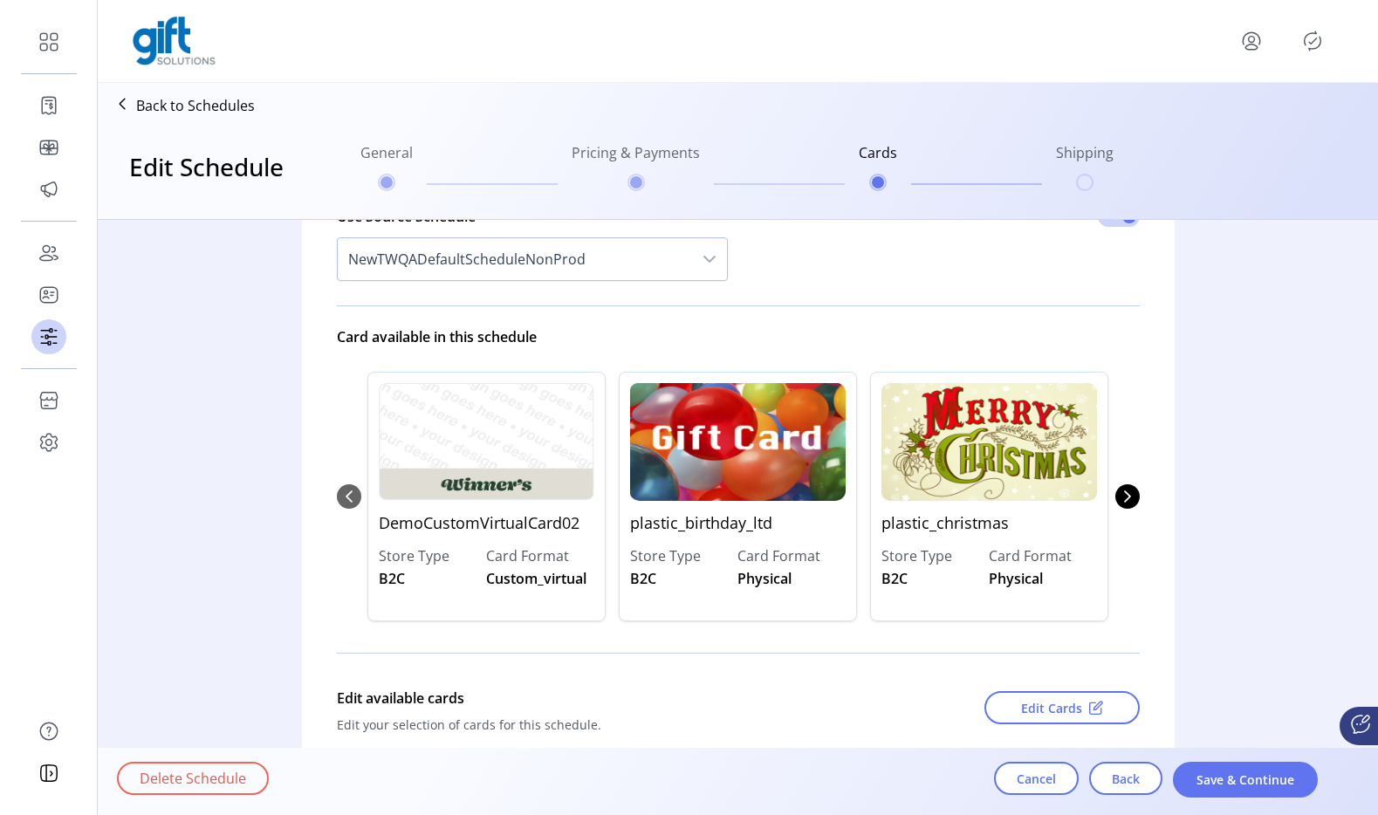
scroll to position [246, 0]
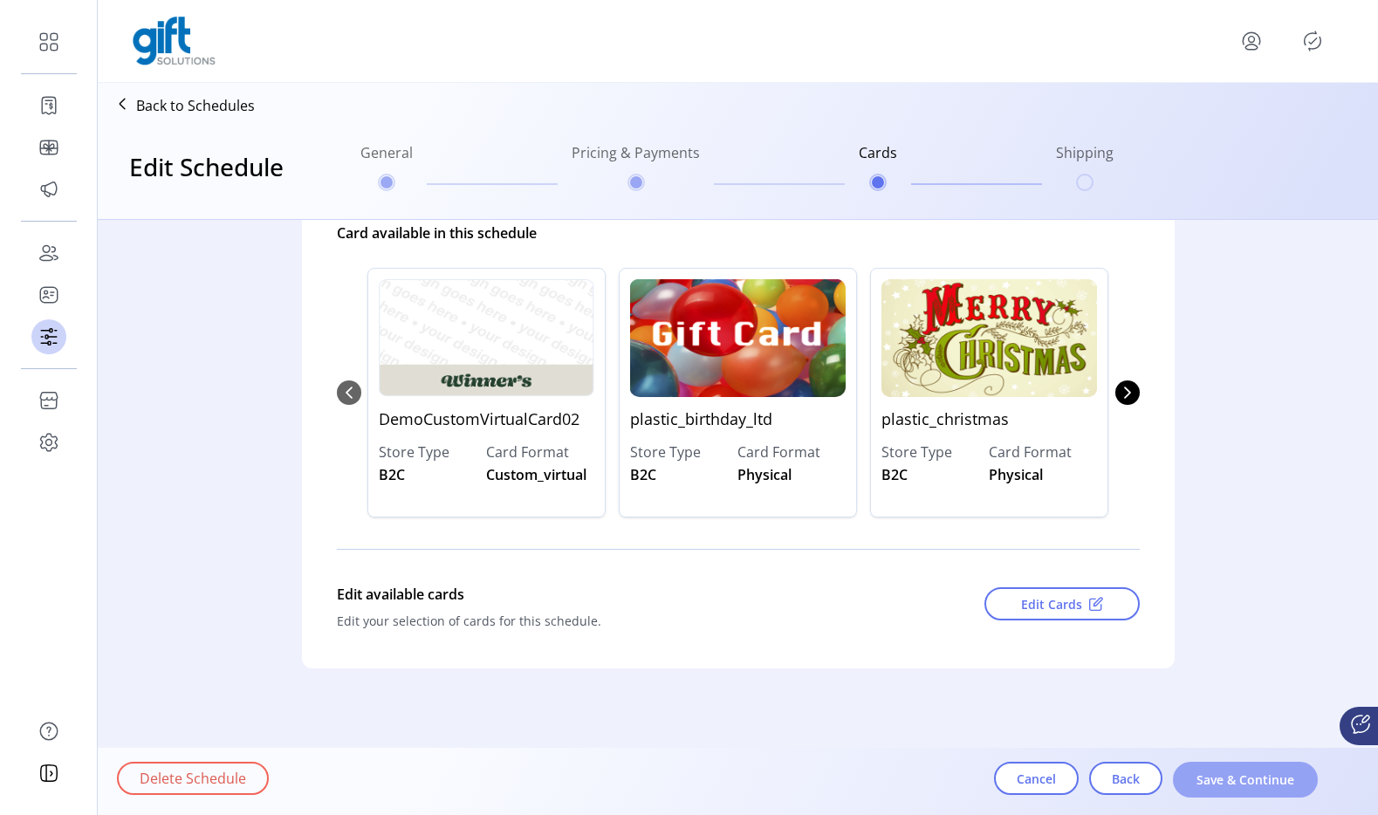
click at [1253, 773] on span "Save & Continue" at bounding box center [1246, 780] width 100 height 18
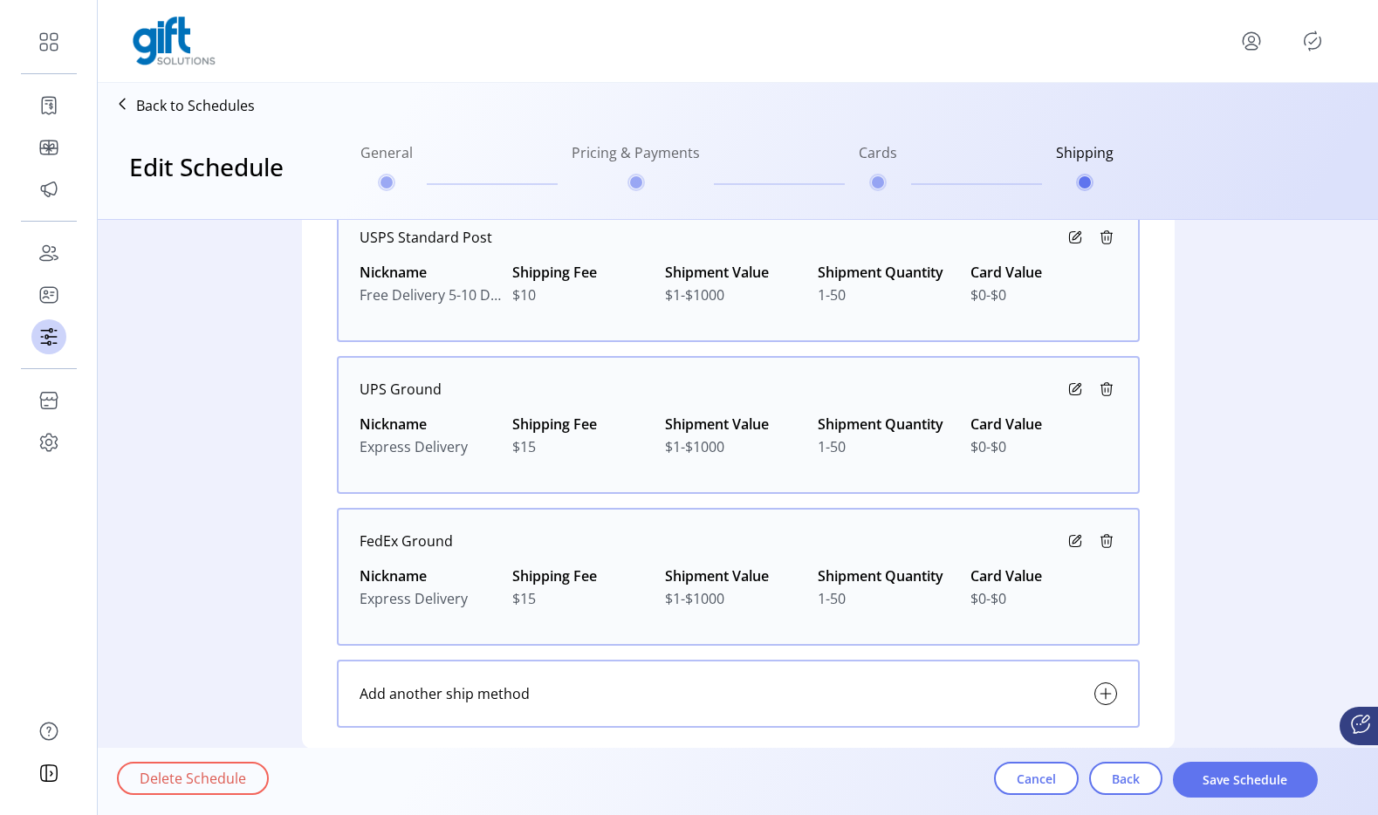
click at [1265, 552] on div "Ship Methods Select a source schedule to base your new schedule’s ship methods …" at bounding box center [738, 496] width 1281 height 553
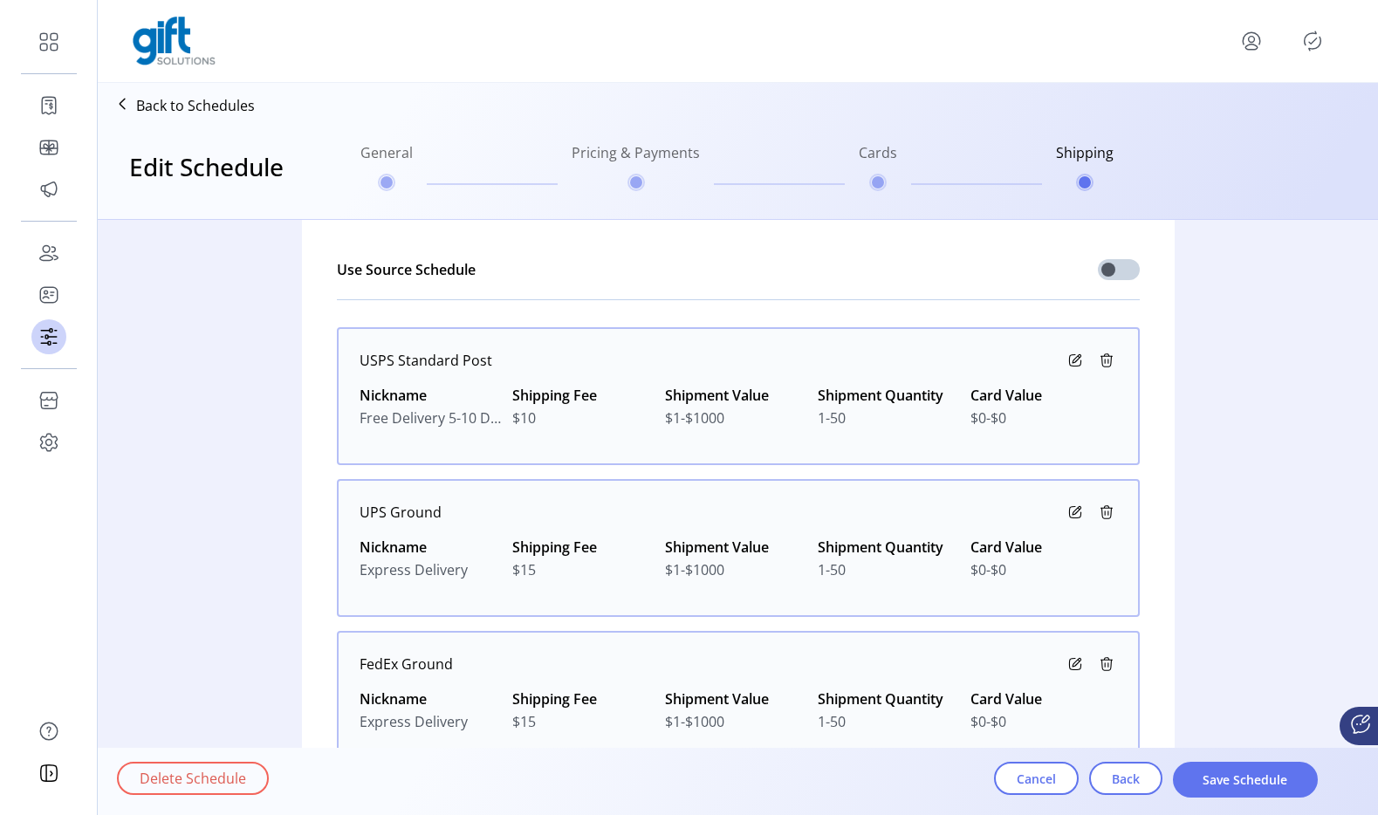
scroll to position [0, 0]
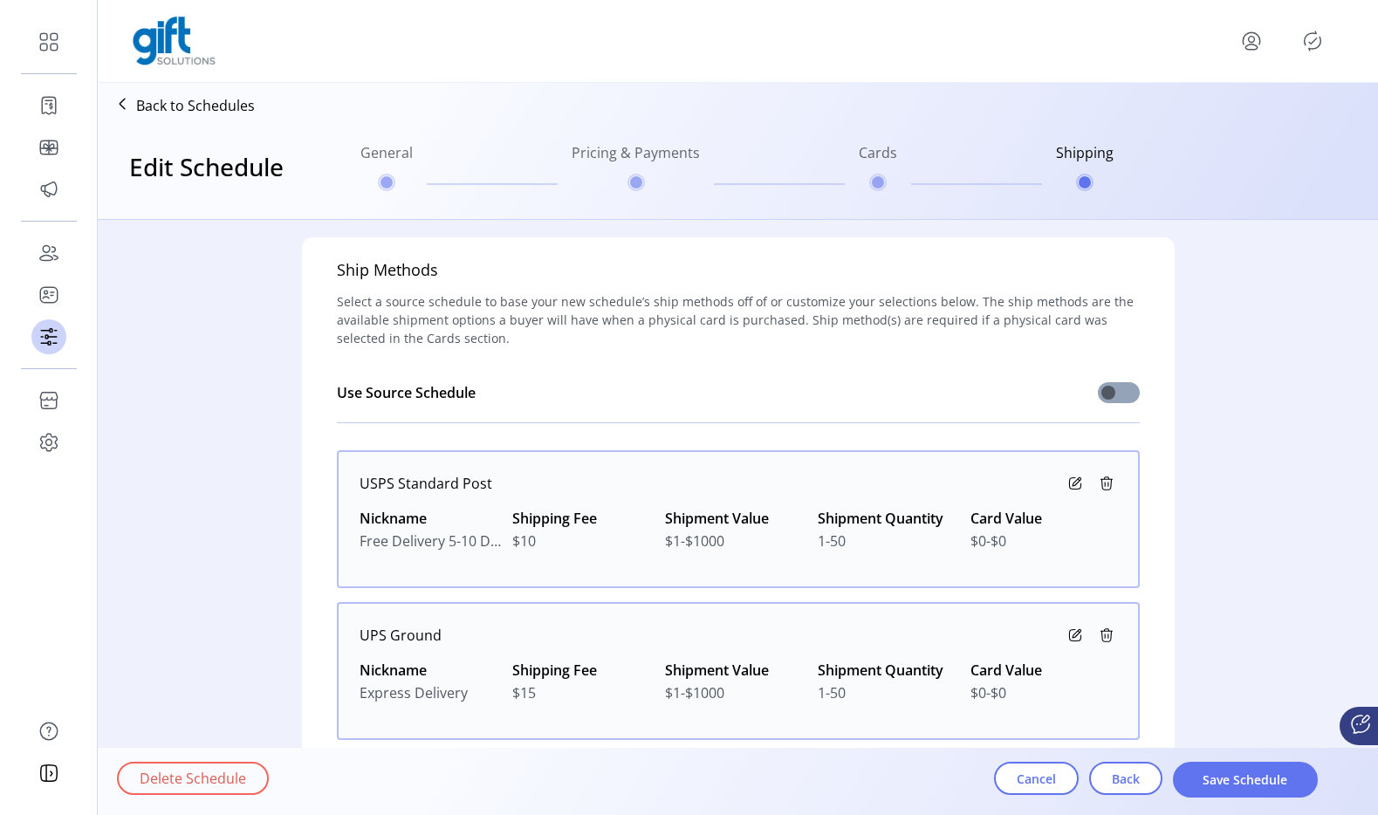
click at [1112, 399] on span at bounding box center [1119, 392] width 42 height 21
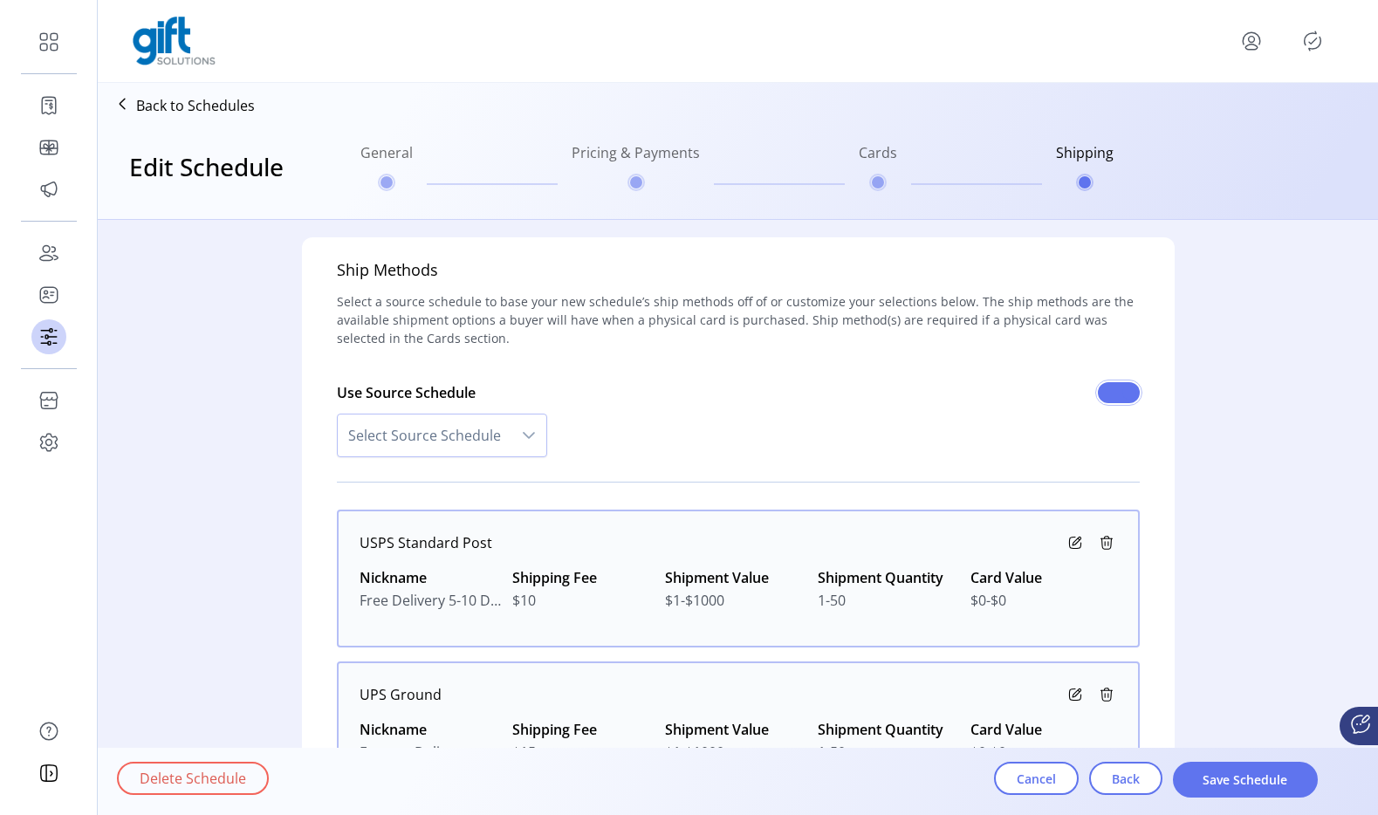
scroll to position [10, 6]
click at [512, 429] on div "dropdown trigger" at bounding box center [529, 436] width 35 height 42
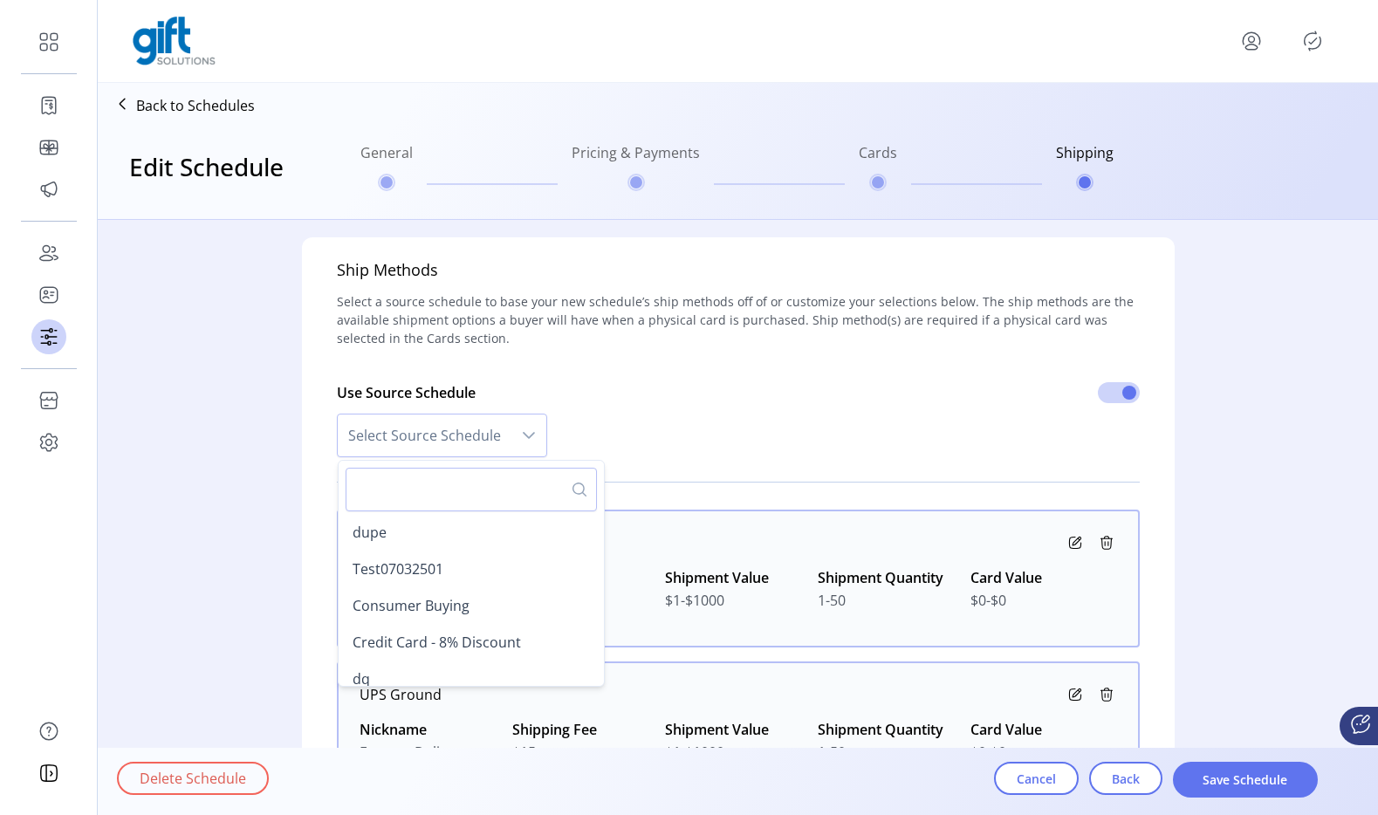
click at [713, 415] on div "Use Source Schedule Select Source Schedule dupe Test07032501 Consumer Buying Cr…" at bounding box center [738, 416] width 803 height 103
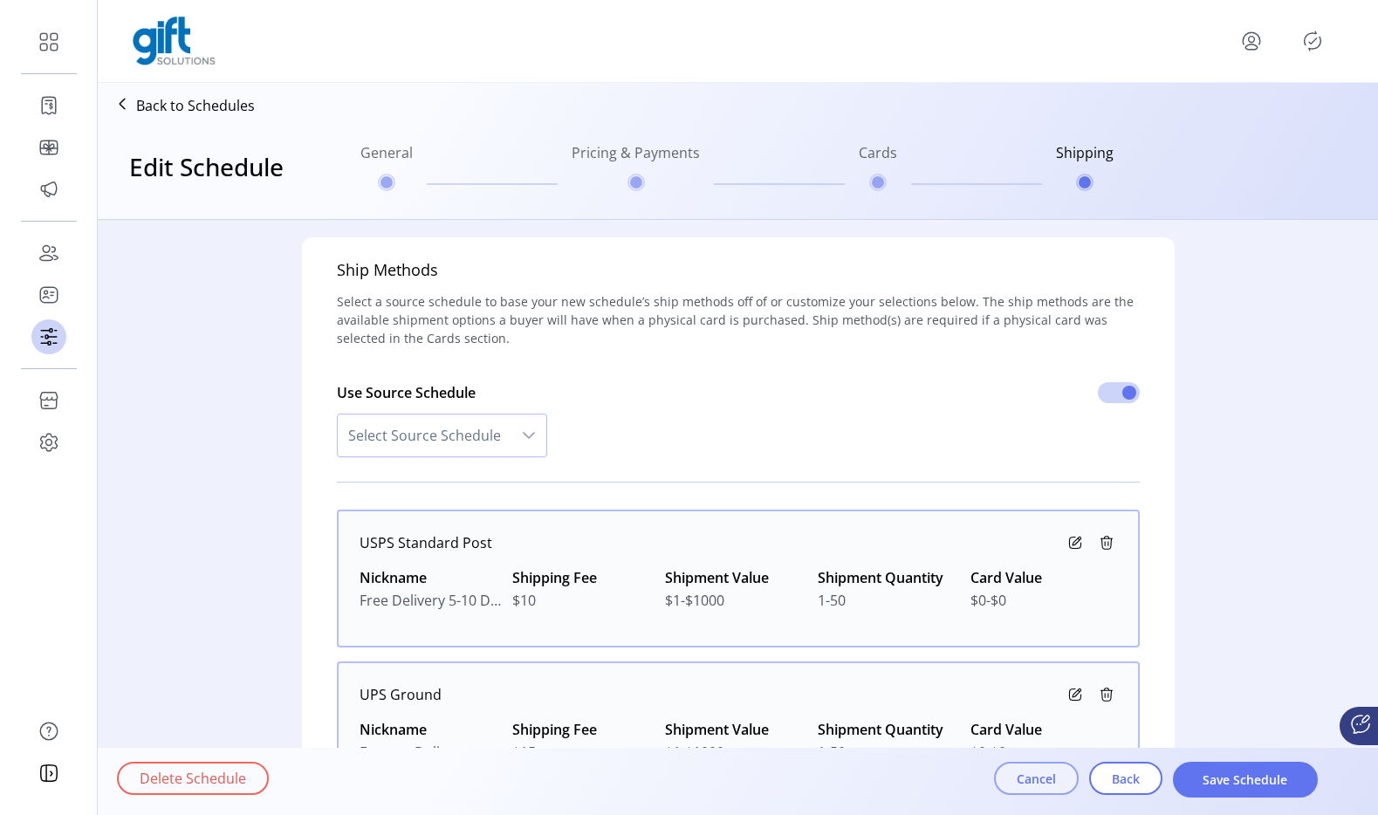
click at [1025, 775] on span "Cancel" at bounding box center [1036, 779] width 39 height 18
